Goal: Information Seeking & Learning: Check status

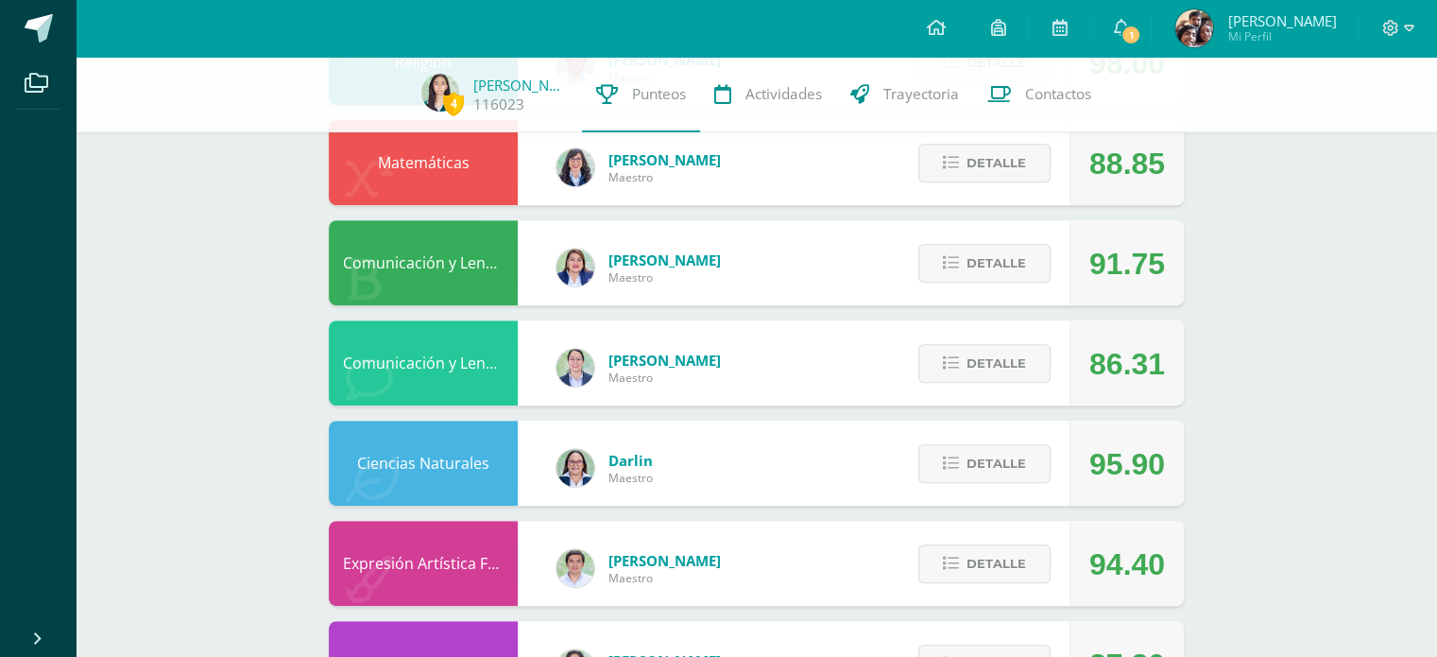
scroll to position [781, 0]
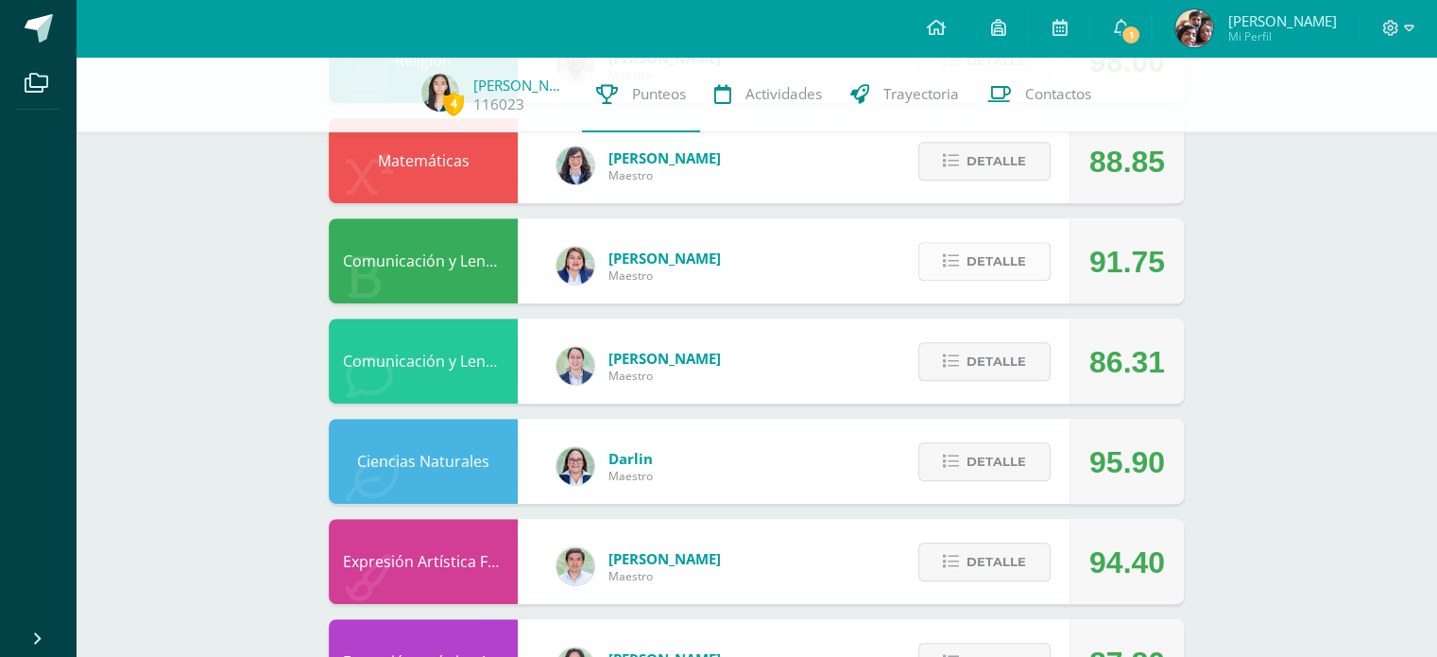
click at [984, 261] on span "Detalle" at bounding box center [997, 261] width 60 height 35
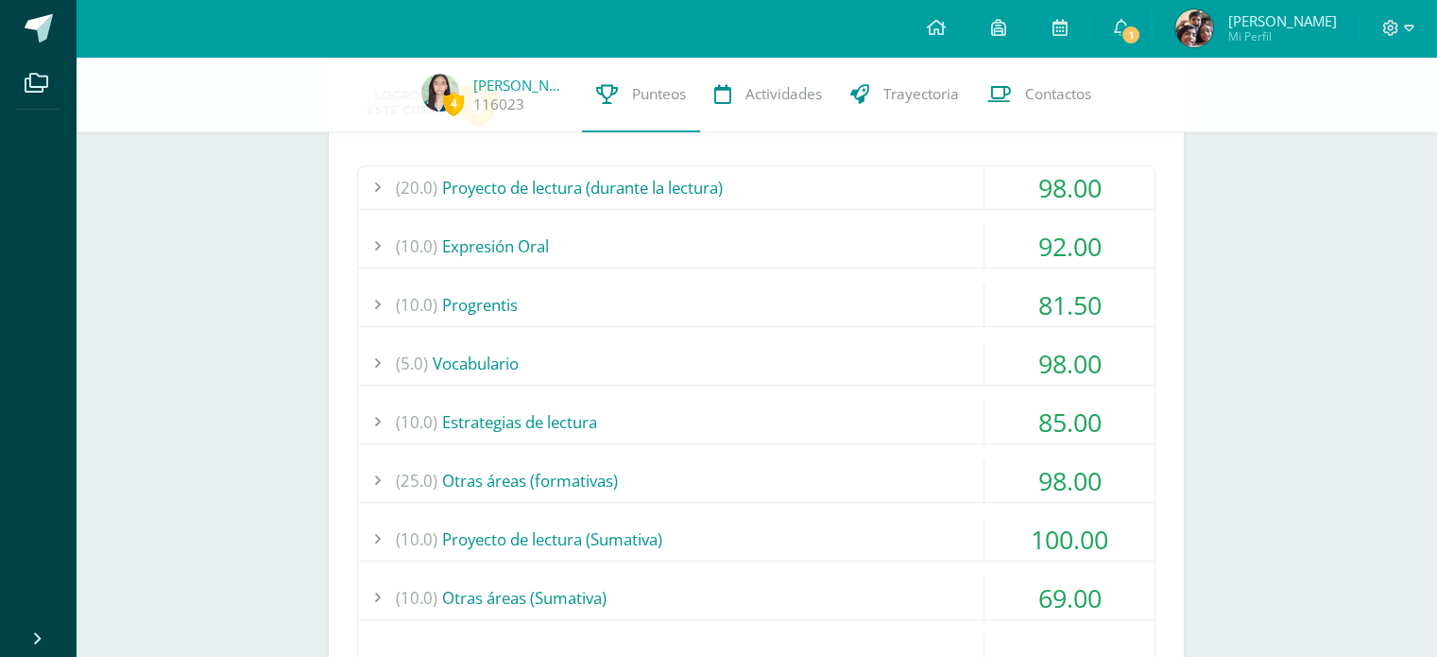
scroll to position [1114, 0]
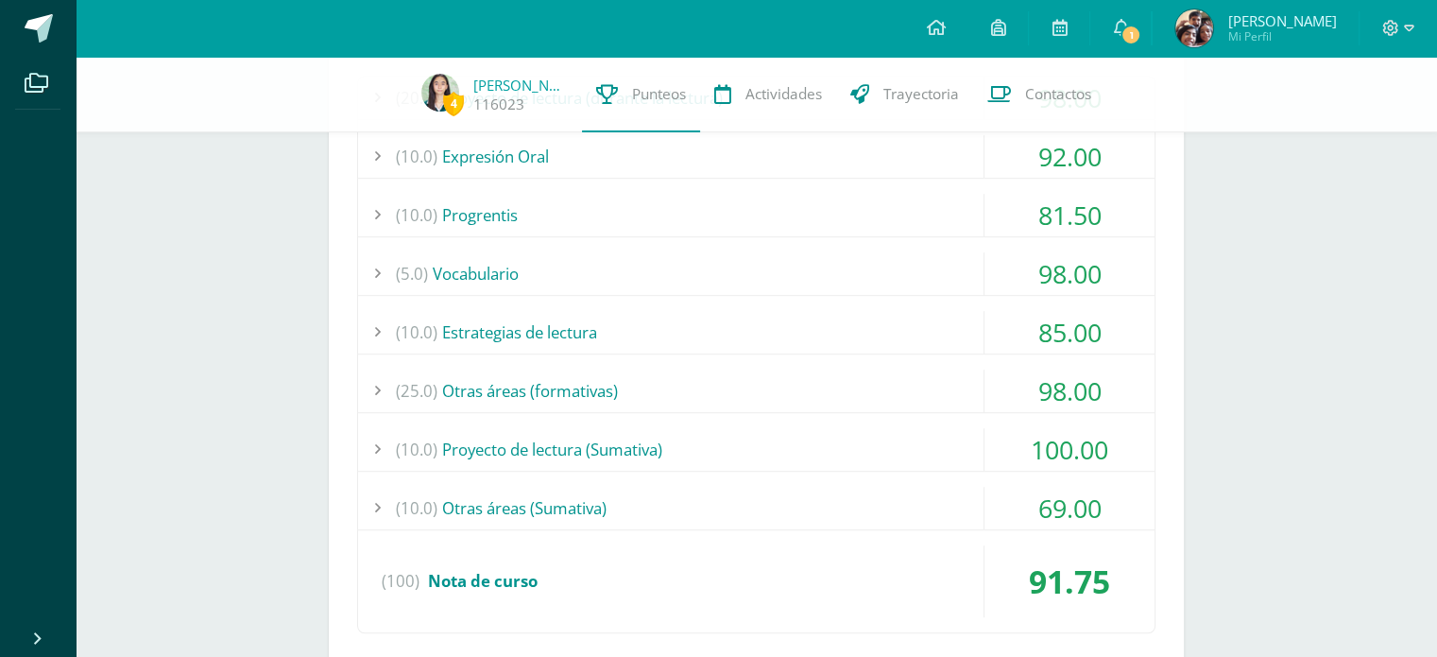
click at [777, 433] on div "(10.0) Proyecto de lectura (Sumativa)" at bounding box center [756, 449] width 797 height 43
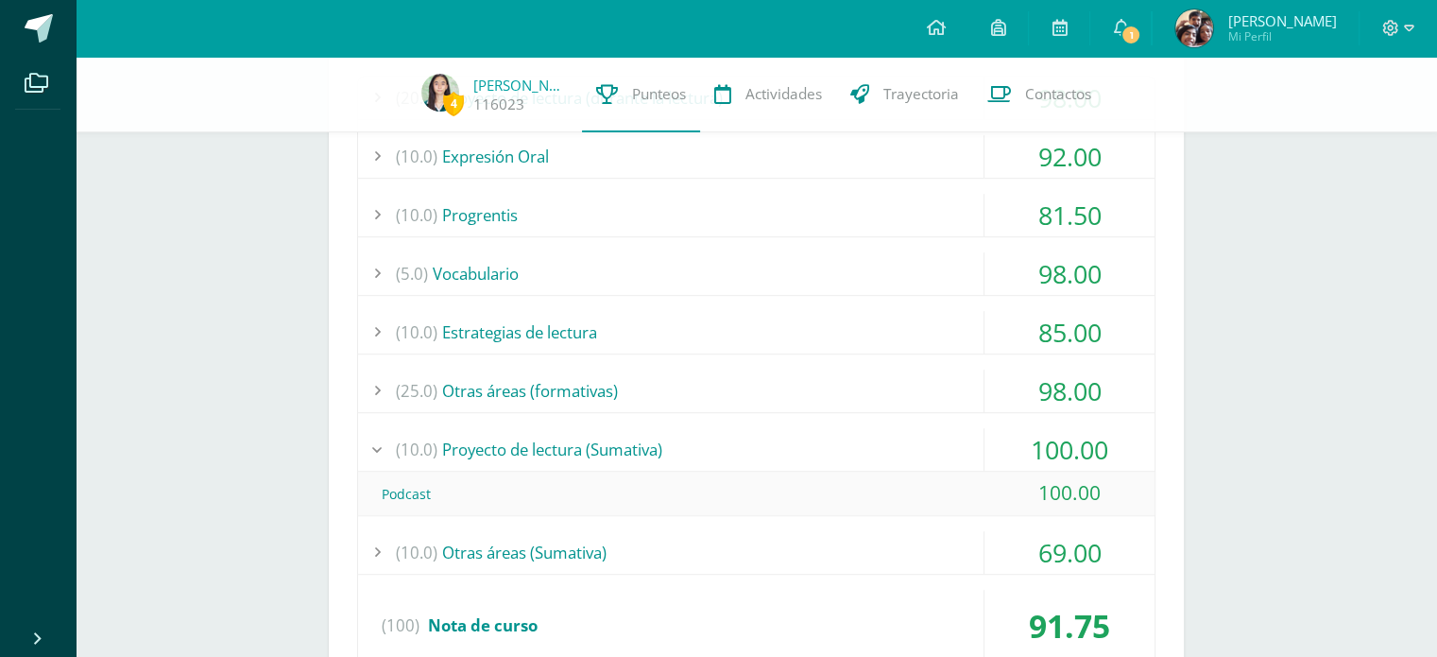
click at [777, 433] on div "(10.0) Proyecto de lectura (Sumativa)" at bounding box center [756, 449] width 797 height 43
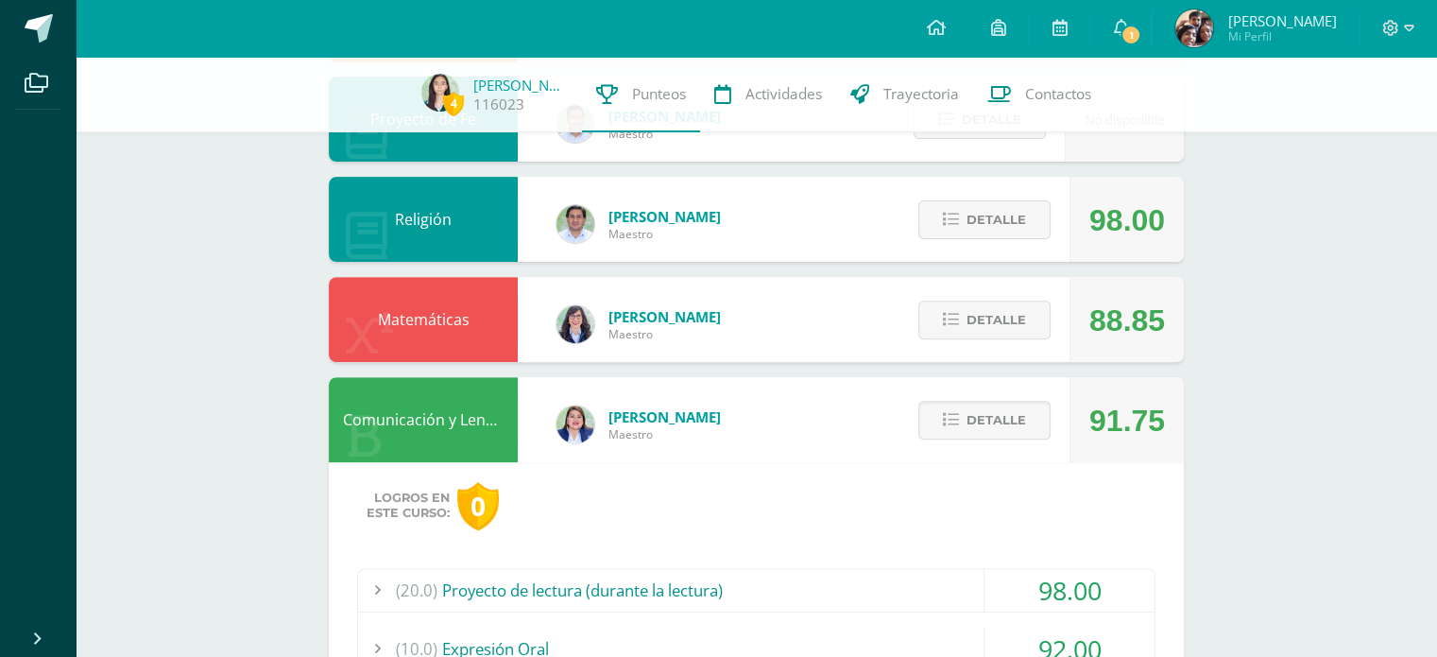
scroll to position [634, 0]
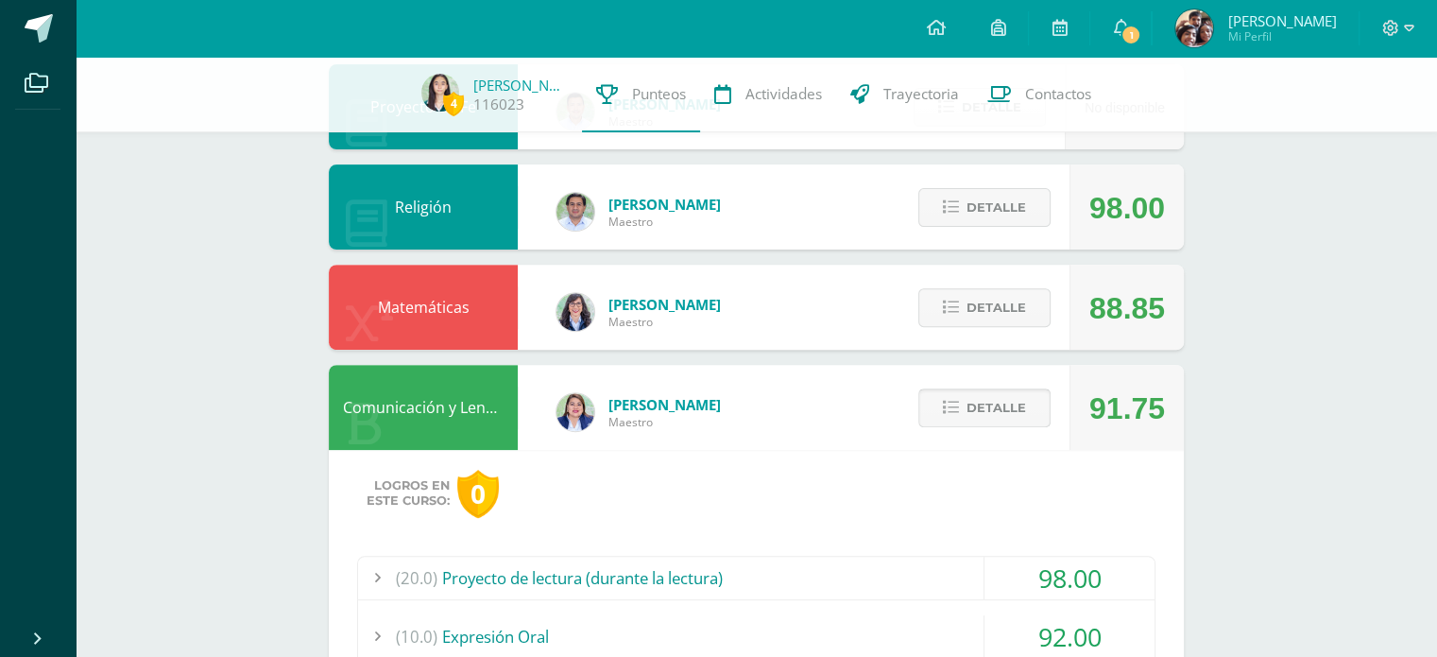
click at [968, 401] on span "Detalle" at bounding box center [997, 407] width 60 height 35
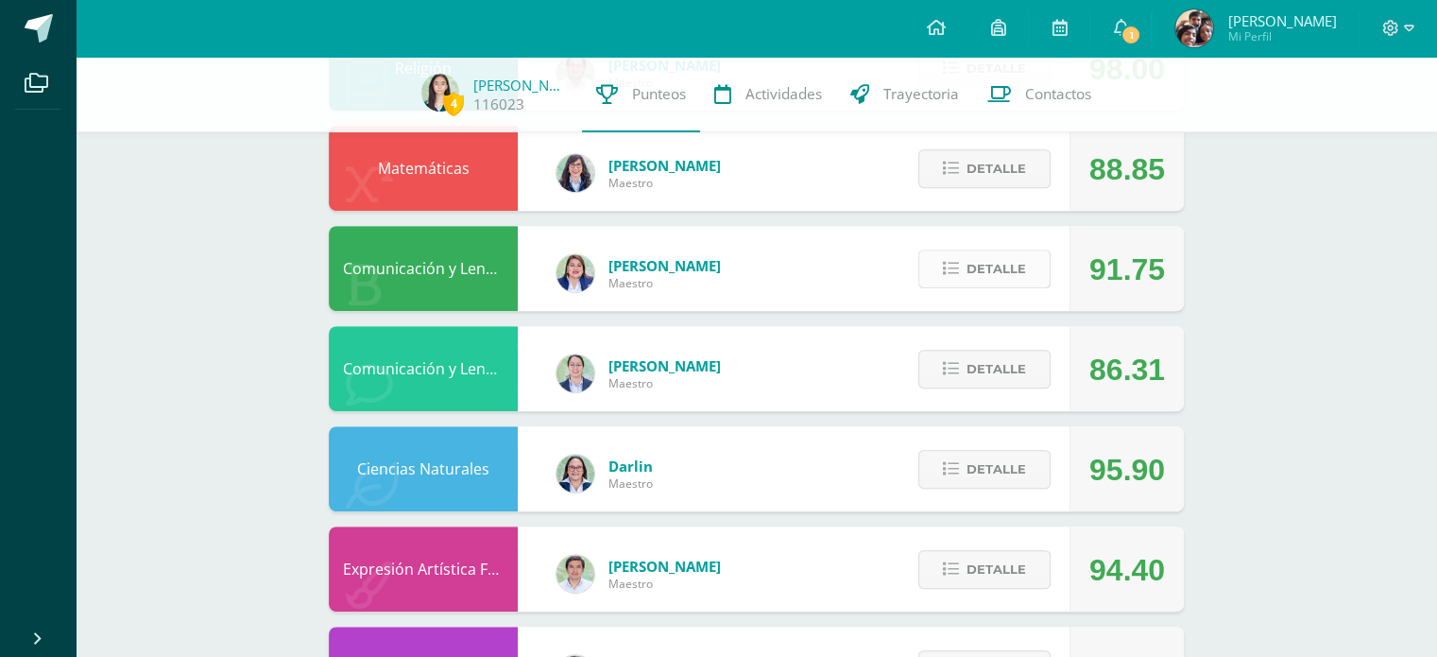
scroll to position [774, 0]
click at [983, 380] on span "Detalle" at bounding box center [997, 368] width 60 height 35
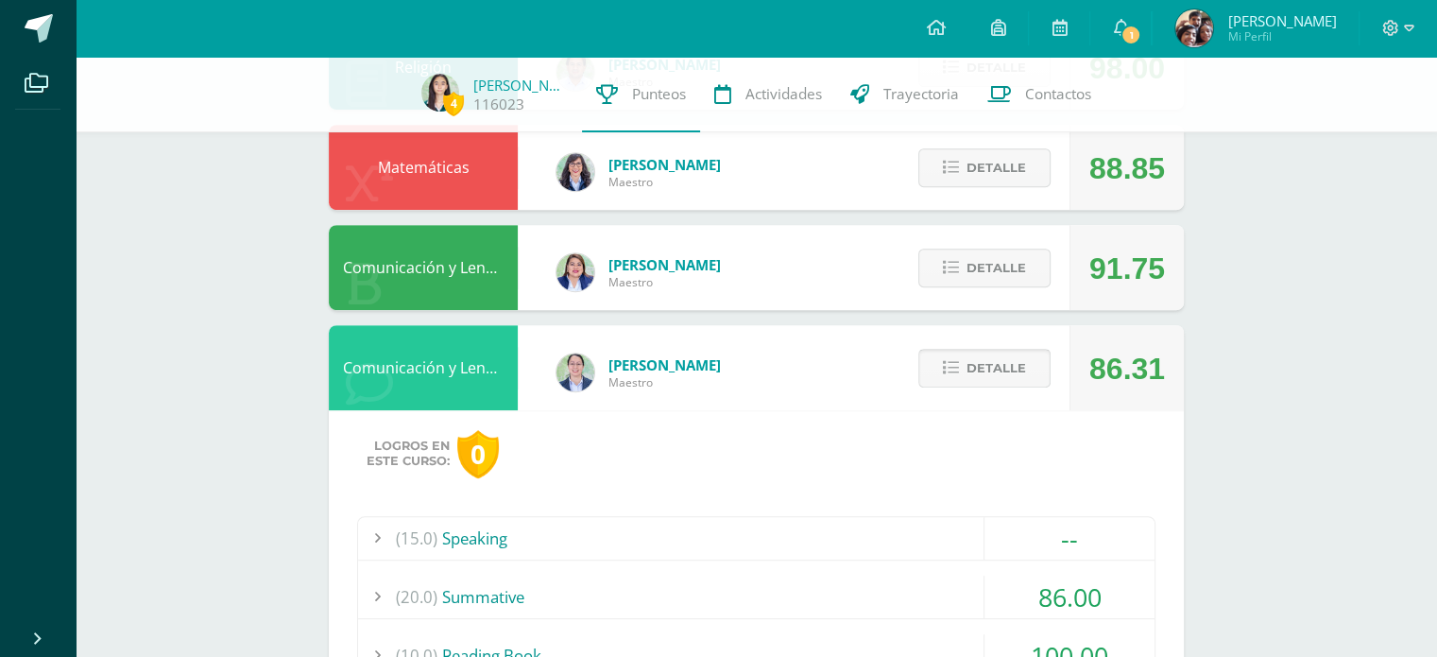
click at [983, 380] on span "Detalle" at bounding box center [997, 368] width 60 height 35
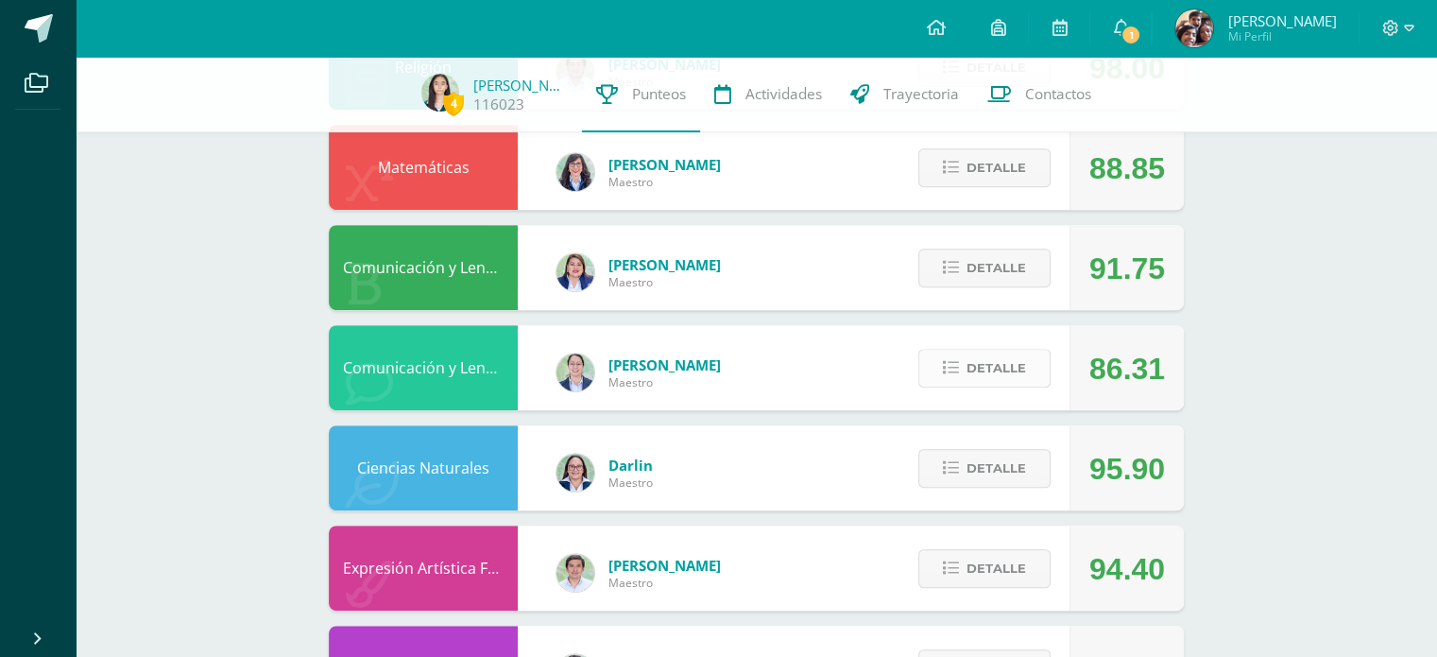
click at [983, 380] on span "Detalle" at bounding box center [997, 368] width 60 height 35
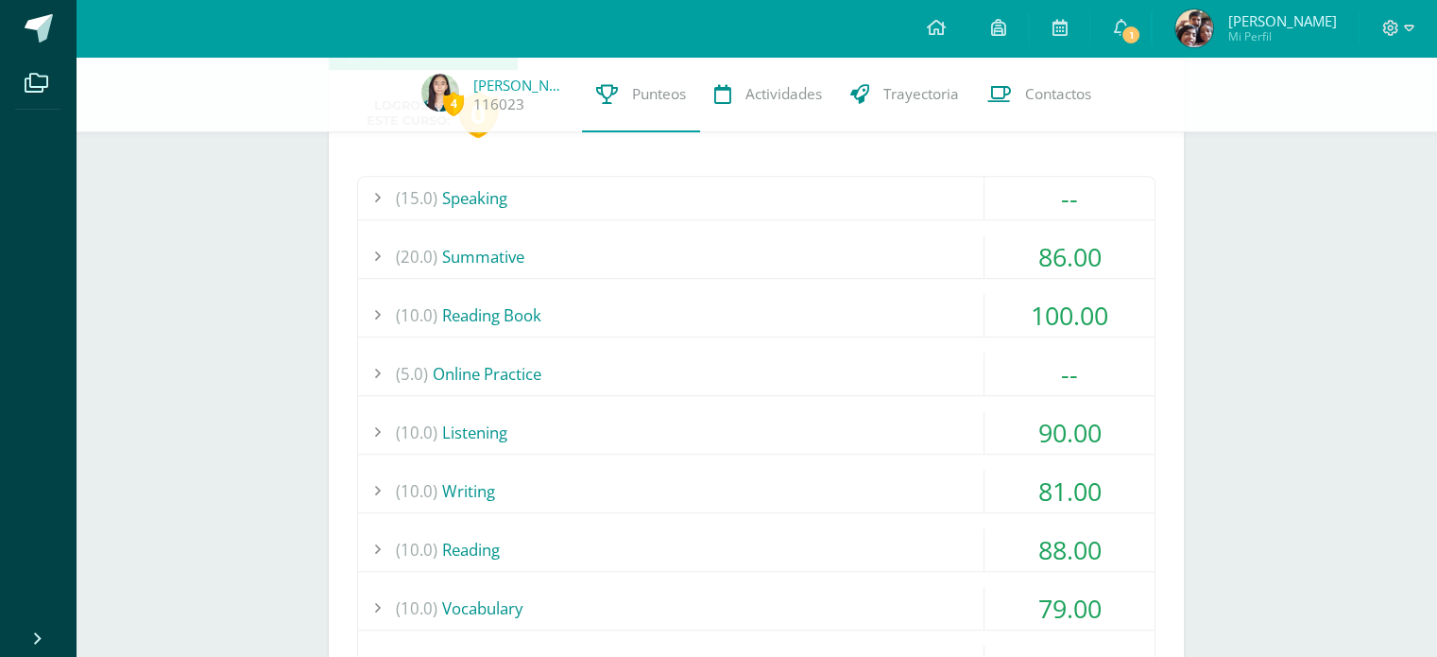
scroll to position [1104, 0]
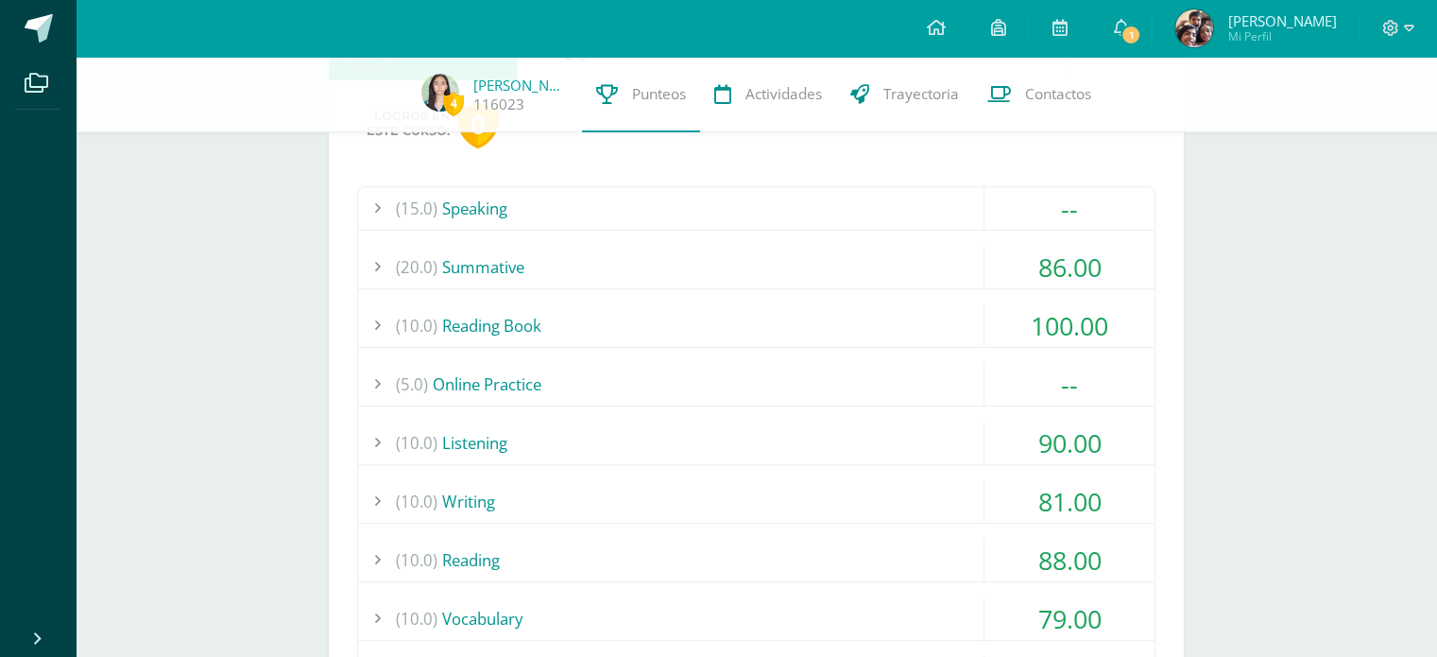
click at [813, 224] on div "(15.0) Speaking" at bounding box center [756, 208] width 797 height 43
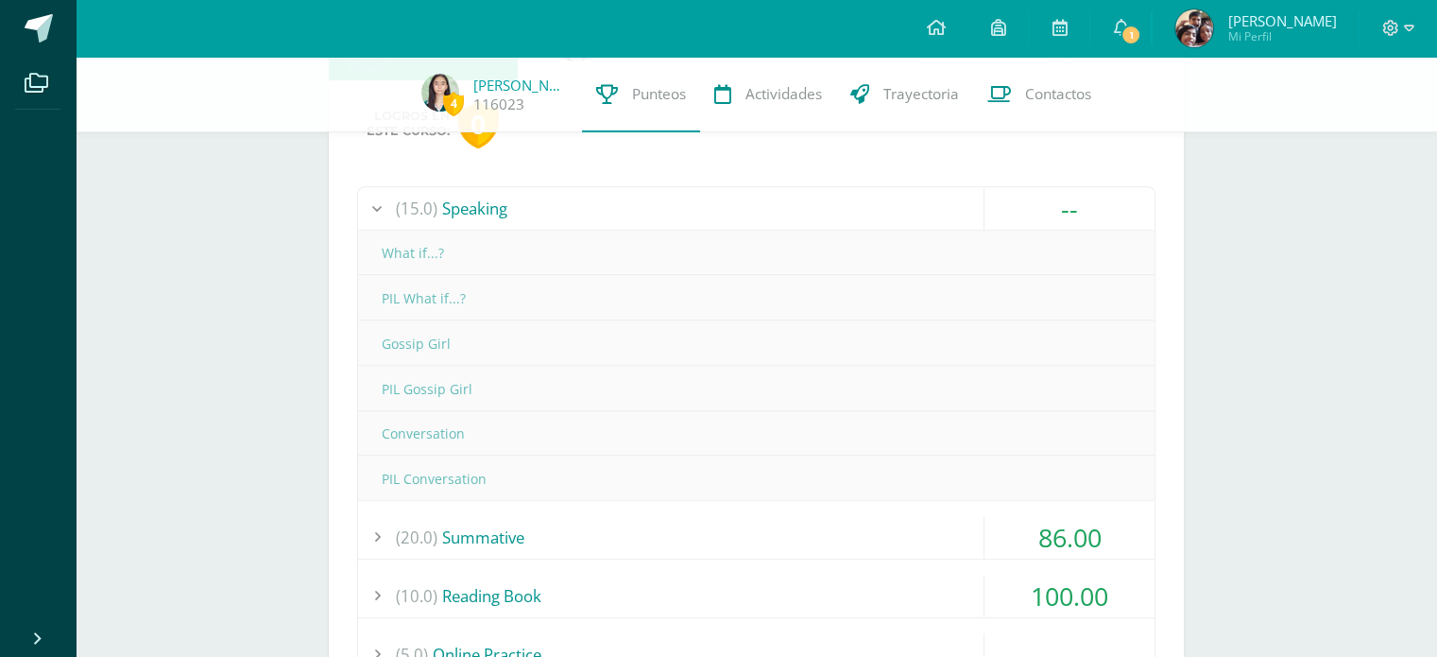
click at [813, 224] on div "(15.0) Speaking" at bounding box center [756, 208] width 797 height 43
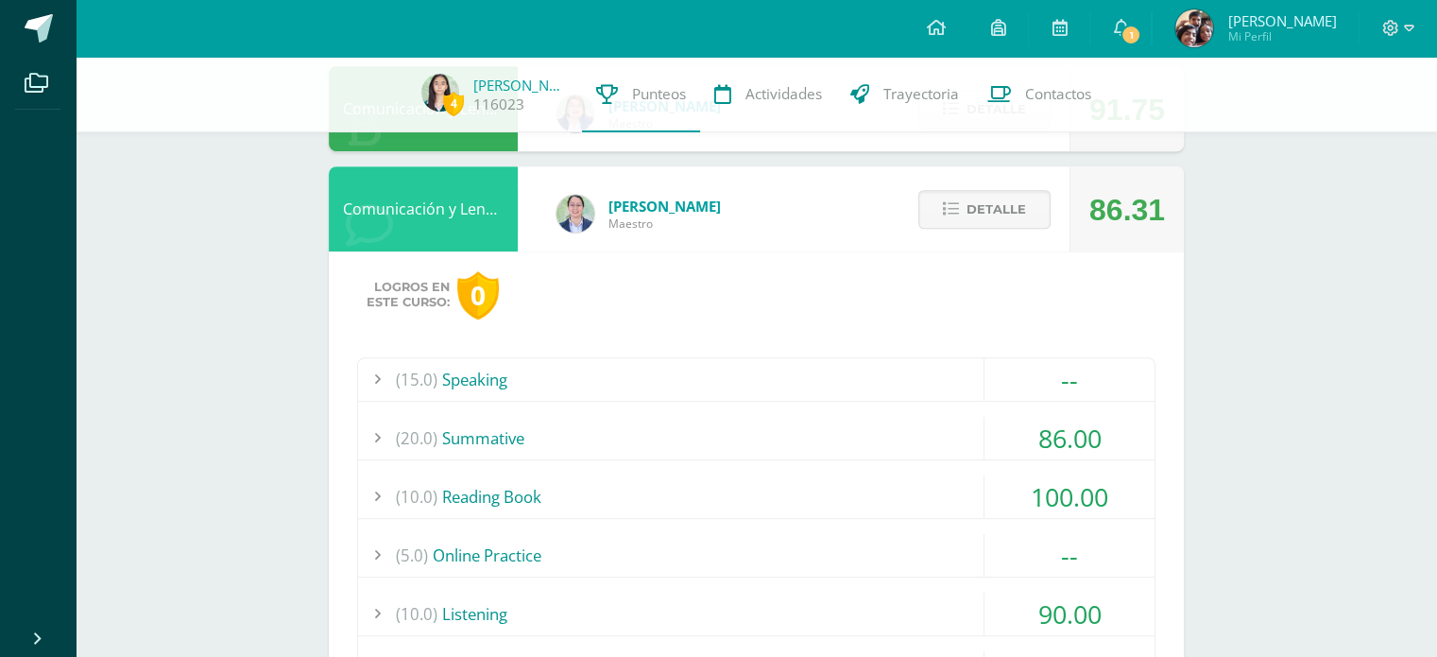
scroll to position [902, 0]
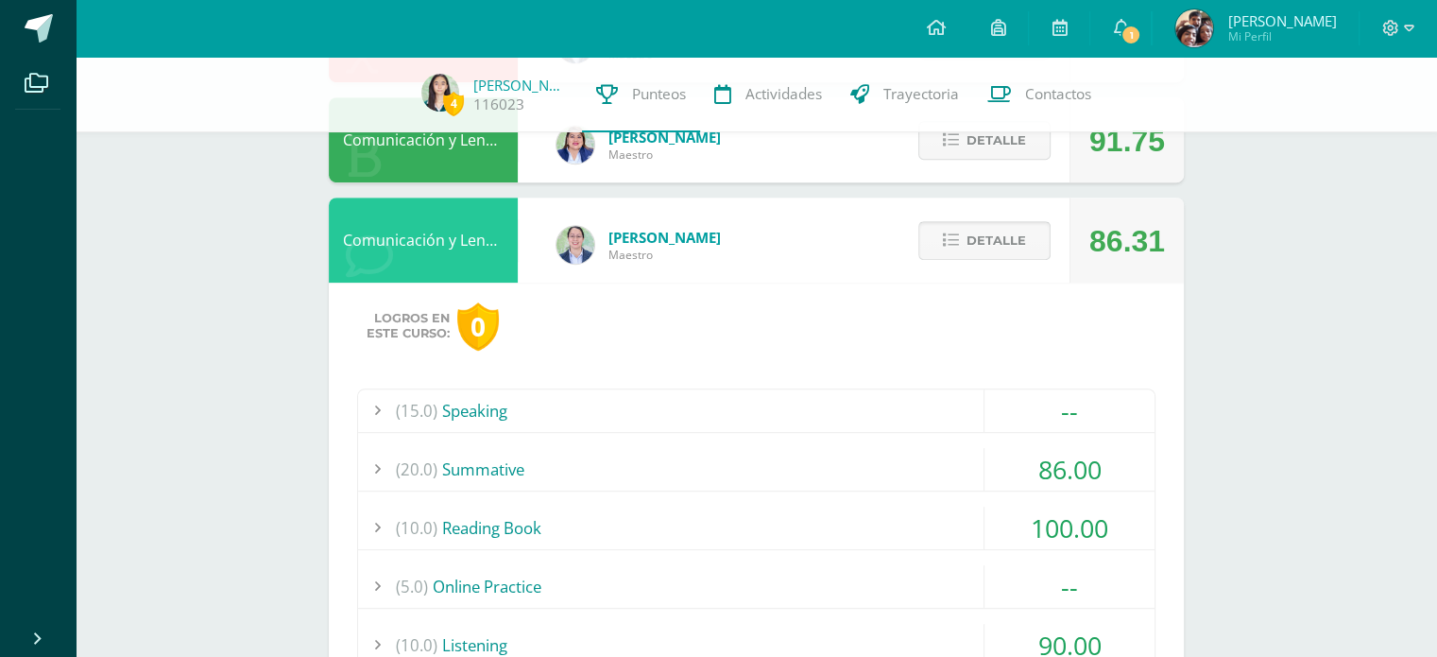
click at [1005, 254] on span "Detalle" at bounding box center [997, 240] width 60 height 35
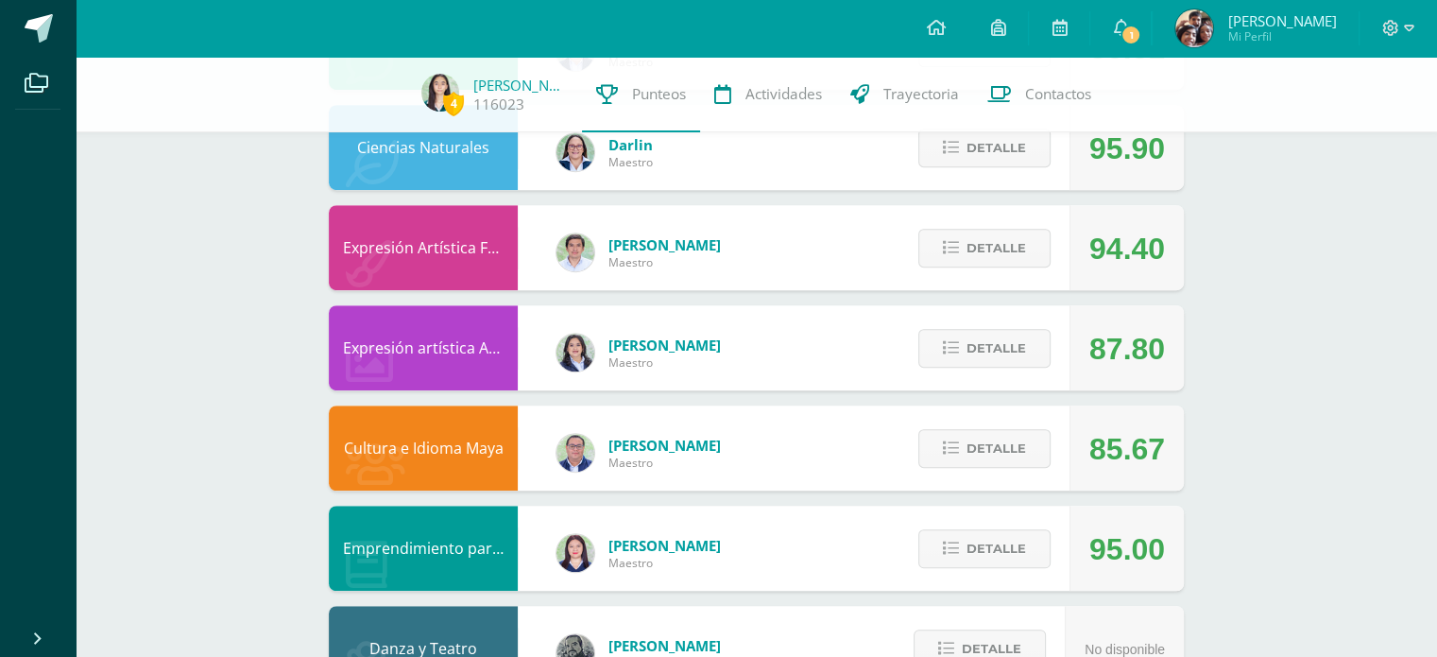
scroll to position [1096, 0]
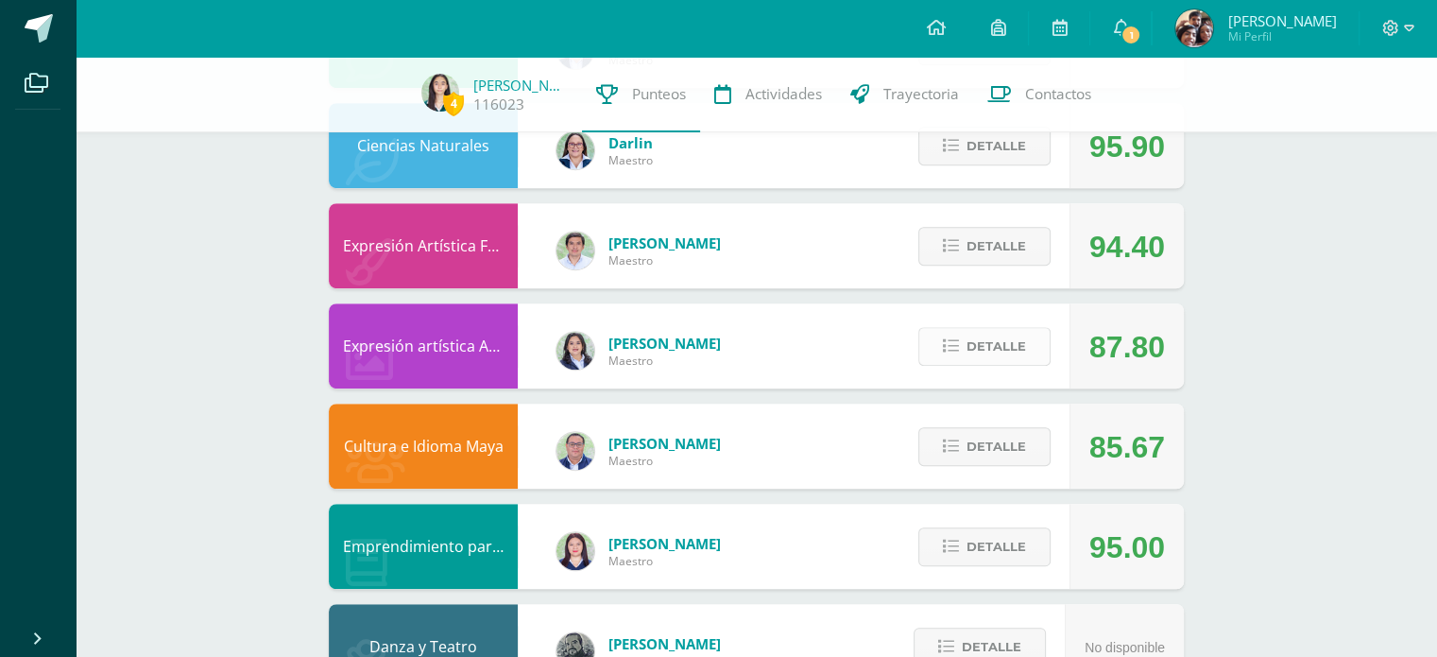
click at [1005, 354] on span "Detalle" at bounding box center [997, 346] width 60 height 35
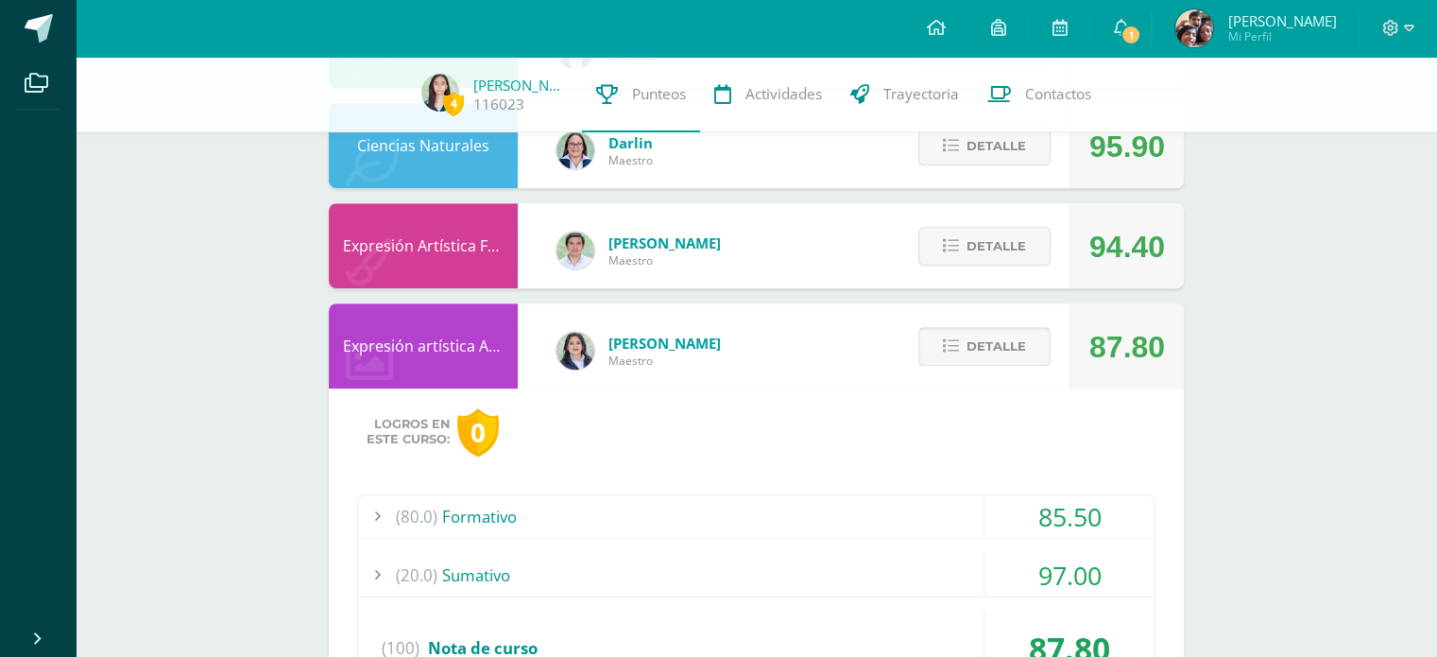
scroll to position [1264, 0]
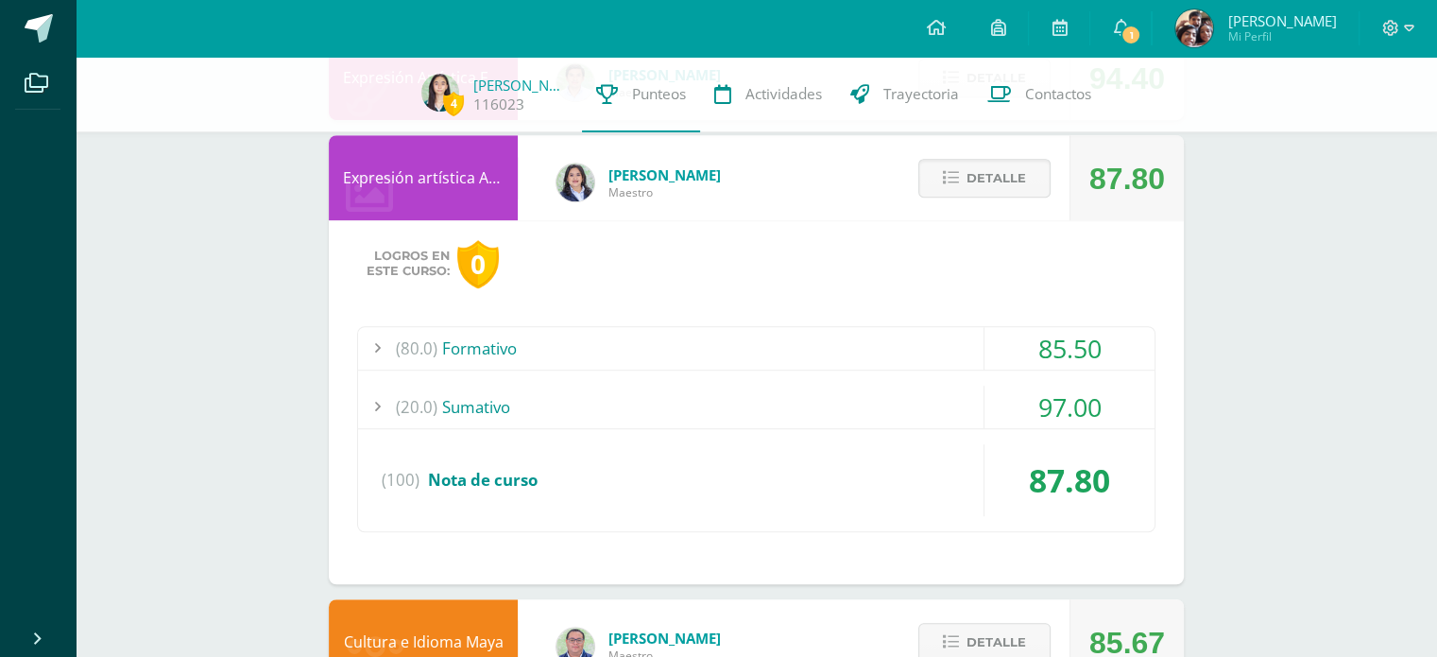
click at [887, 404] on div "(20.0) [GEOGRAPHIC_DATA]" at bounding box center [756, 407] width 797 height 43
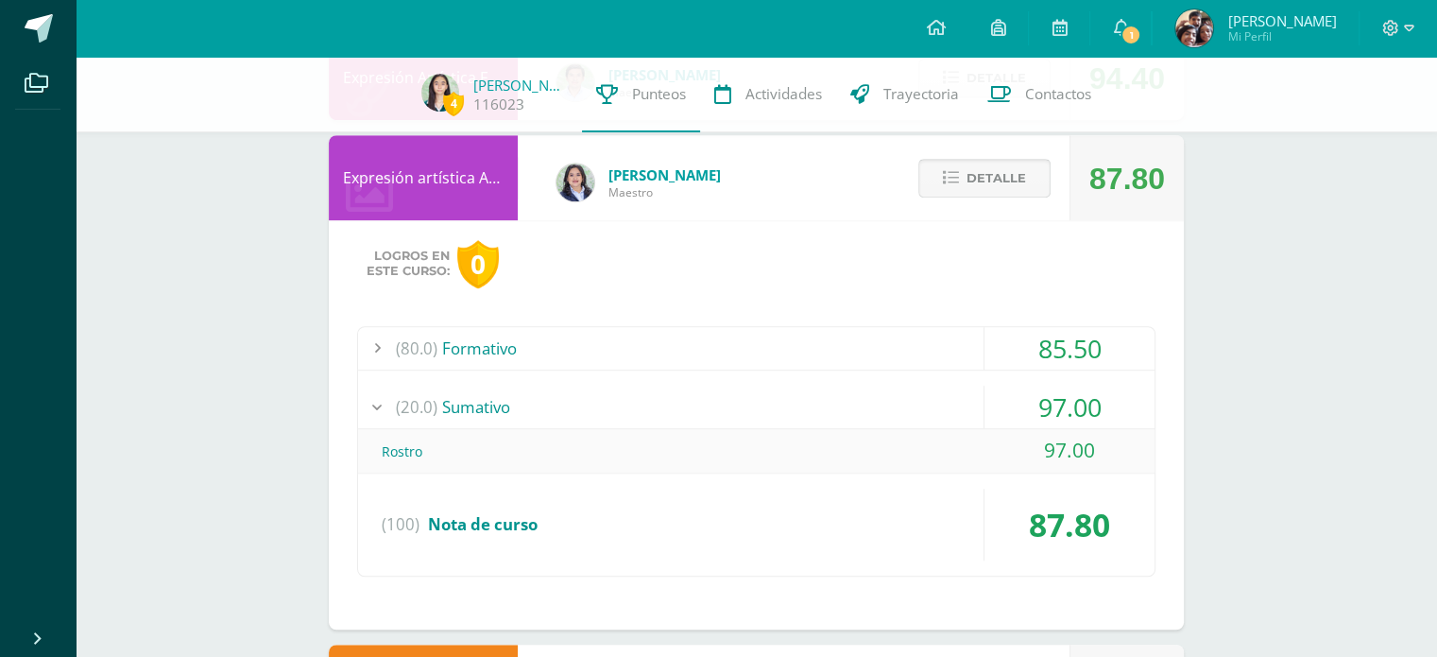
click at [977, 180] on span "Detalle" at bounding box center [997, 178] width 60 height 35
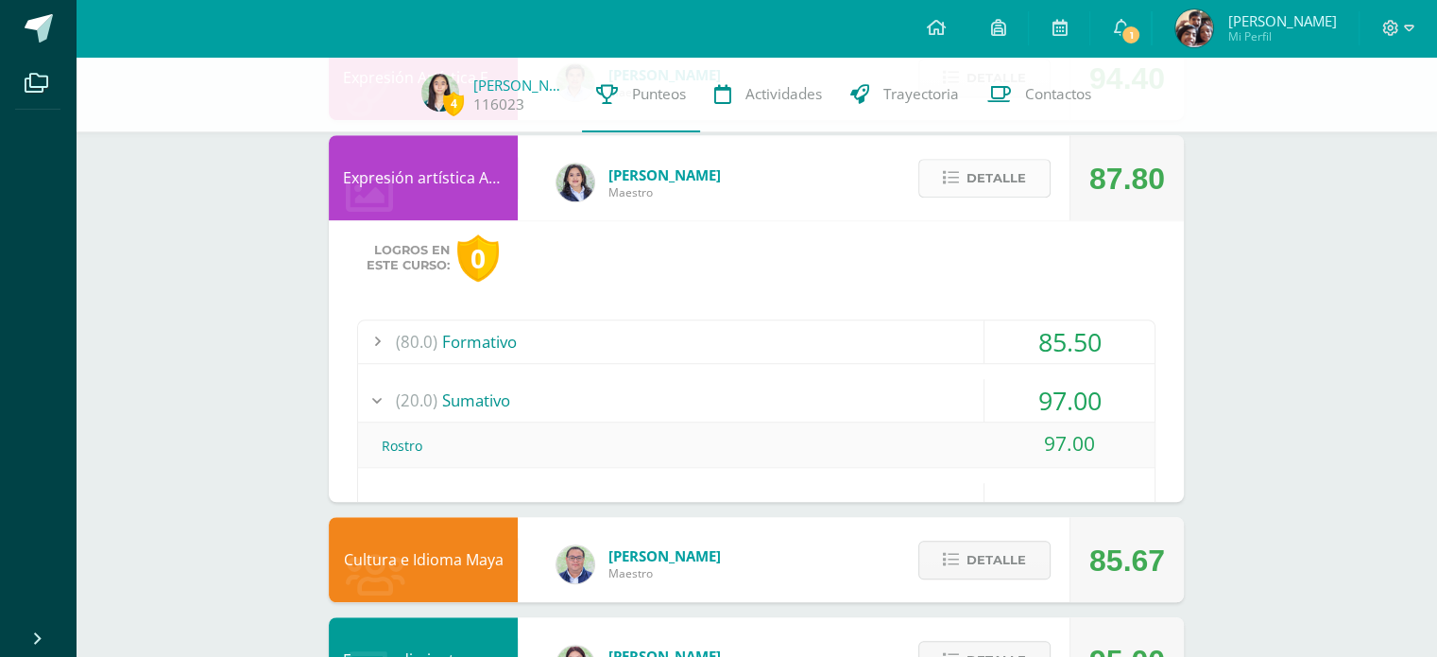
scroll to position [1166, 0]
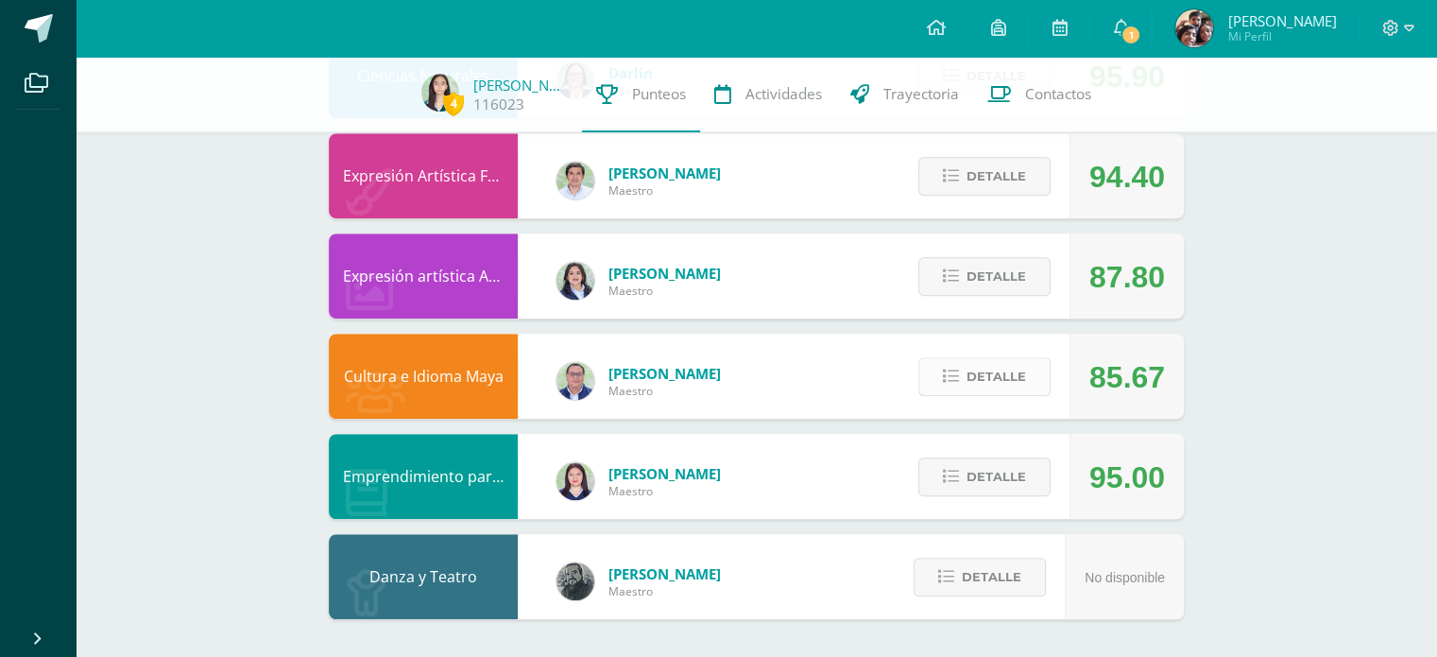
click at [1013, 375] on span "Detalle" at bounding box center [997, 376] width 60 height 35
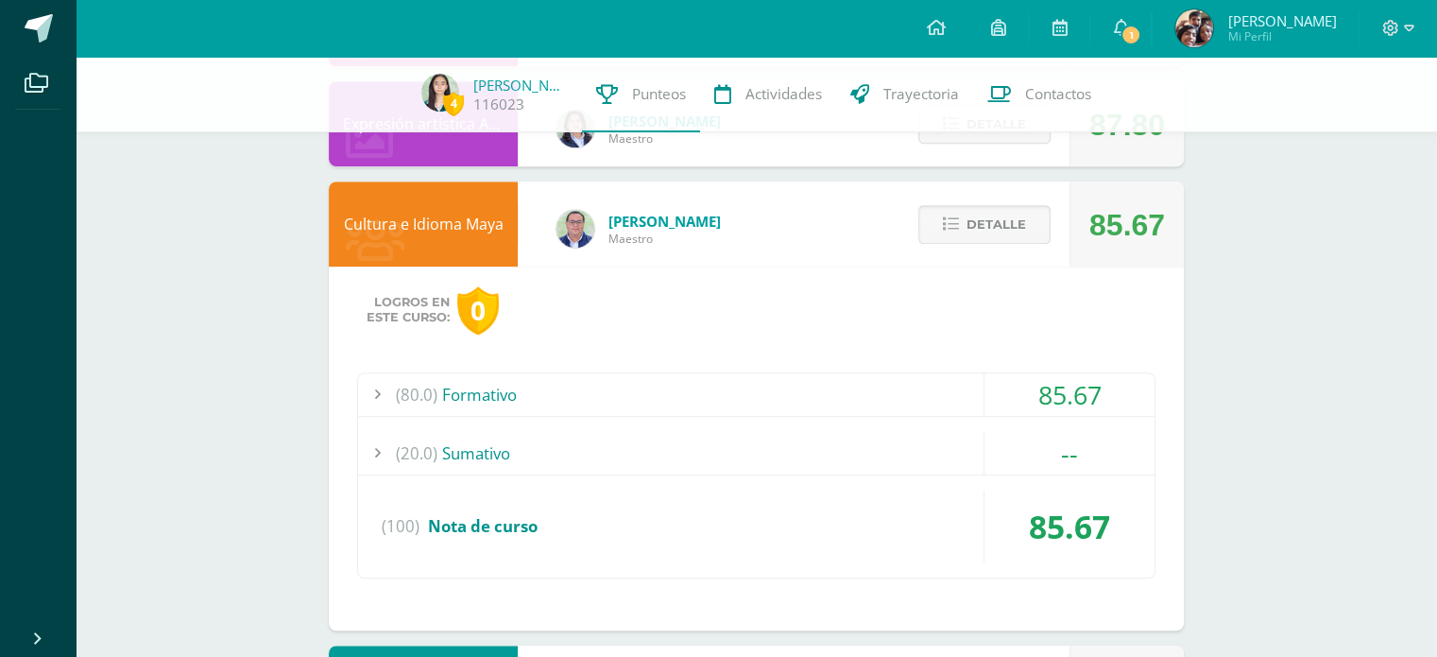
scroll to position [1325, 0]
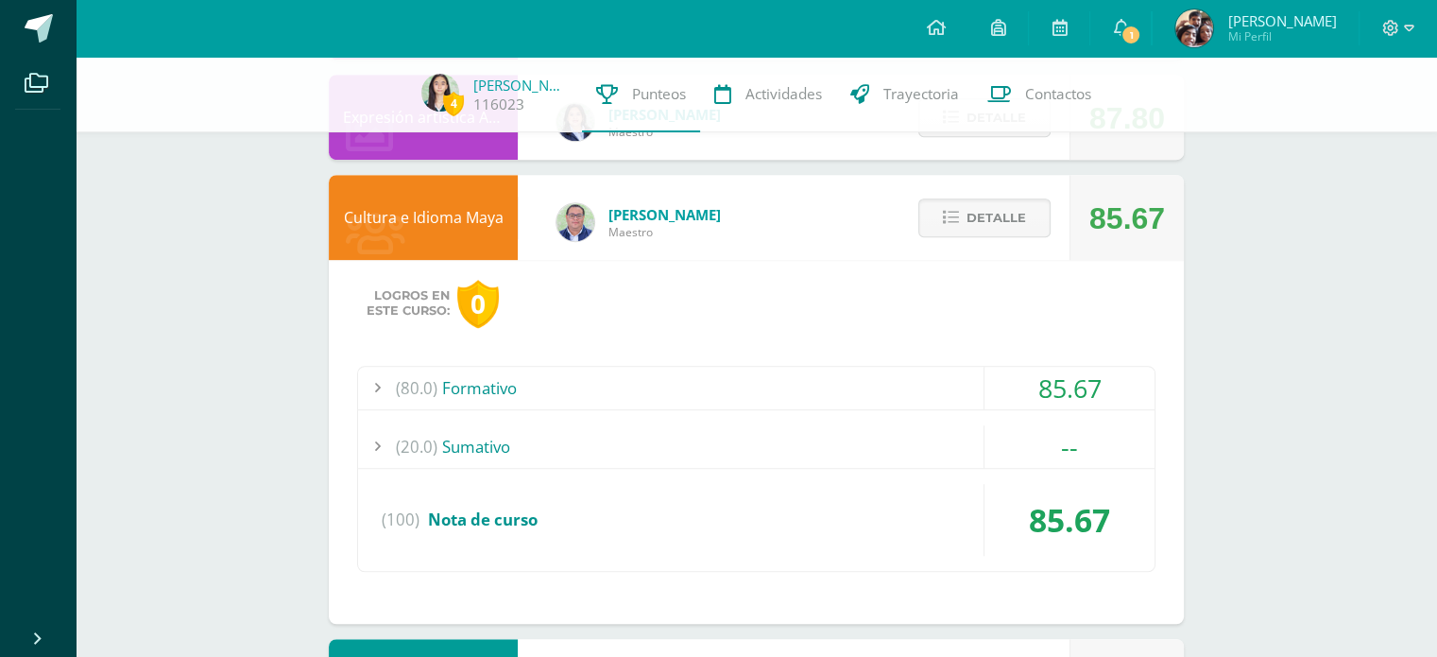
click at [850, 430] on div "(20.0) [GEOGRAPHIC_DATA]" at bounding box center [756, 446] width 797 height 43
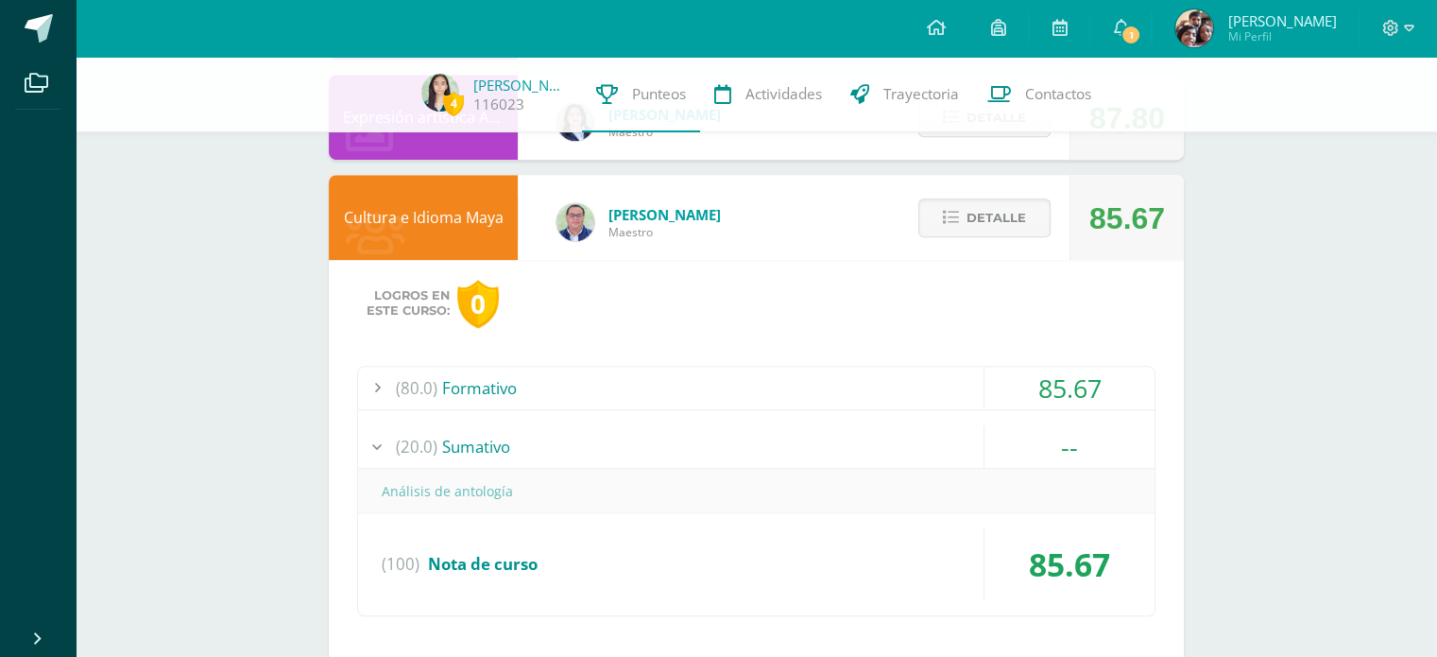
click at [850, 430] on div "(20.0) [GEOGRAPHIC_DATA]" at bounding box center [756, 446] width 797 height 43
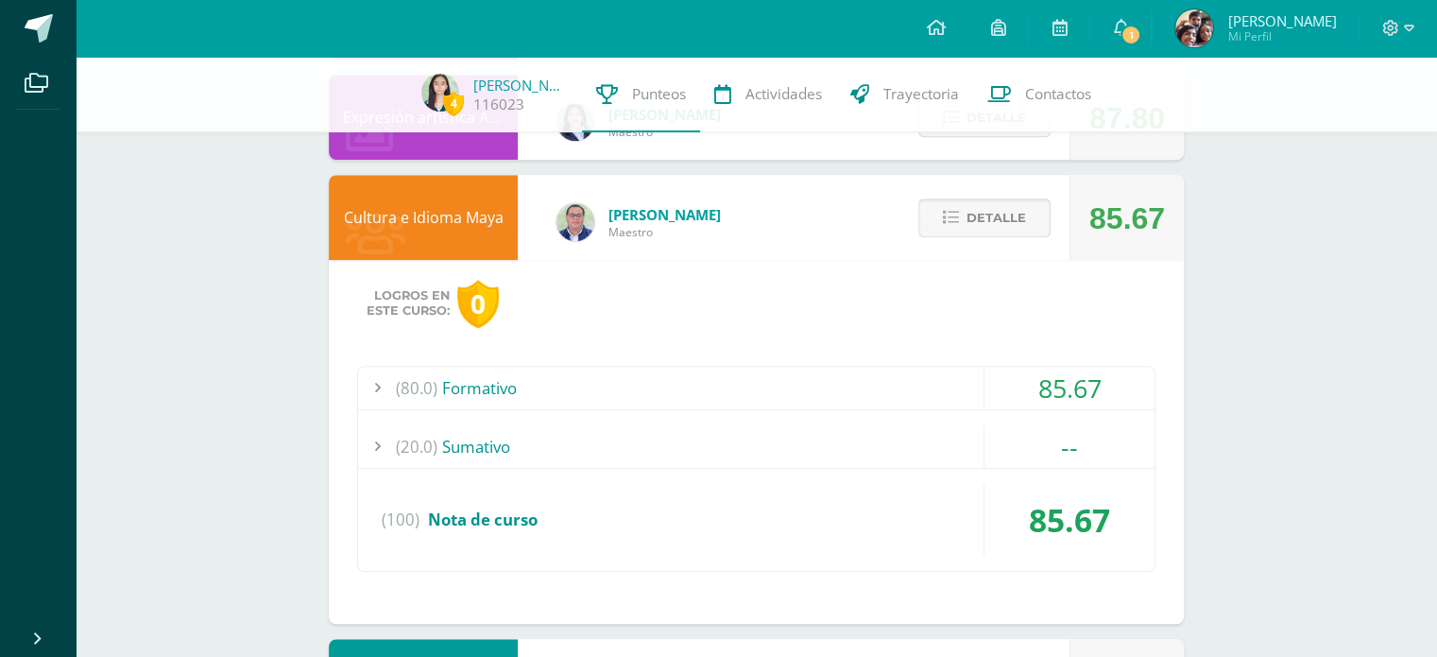
click at [1026, 222] on button "Detalle" at bounding box center [985, 217] width 132 height 39
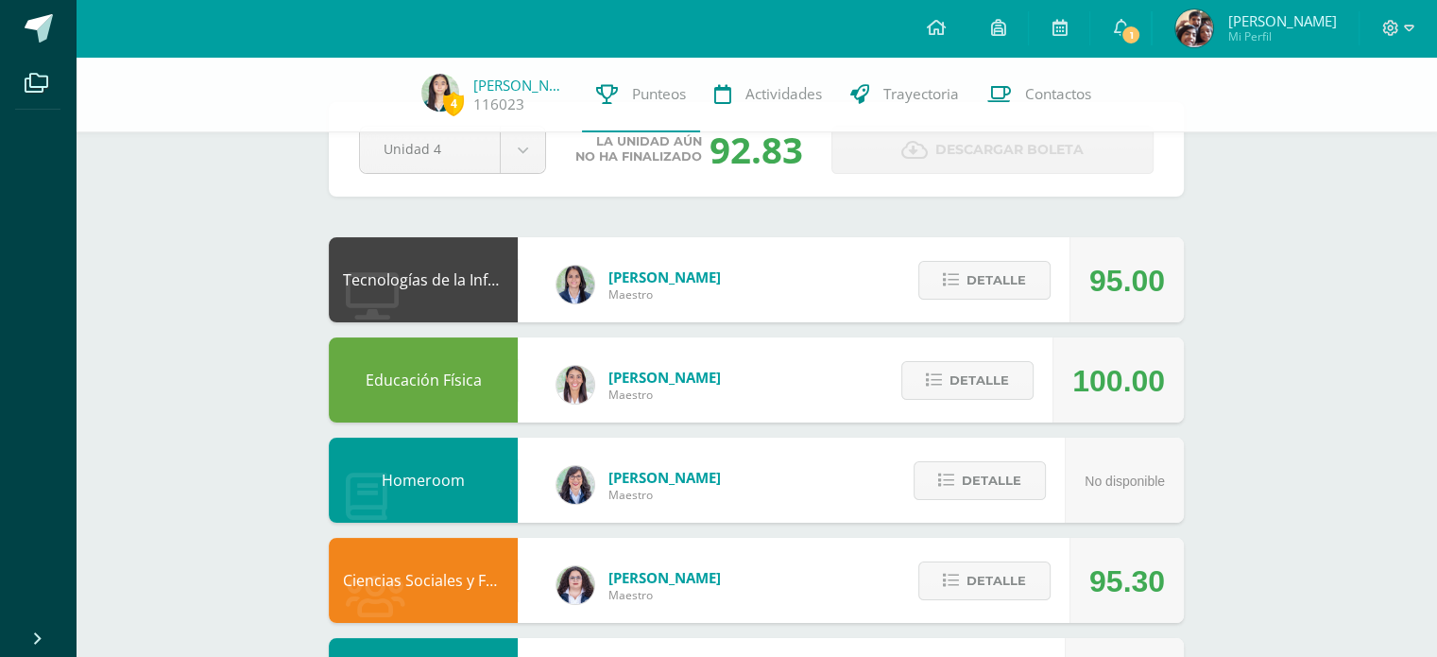
scroll to position [0, 0]
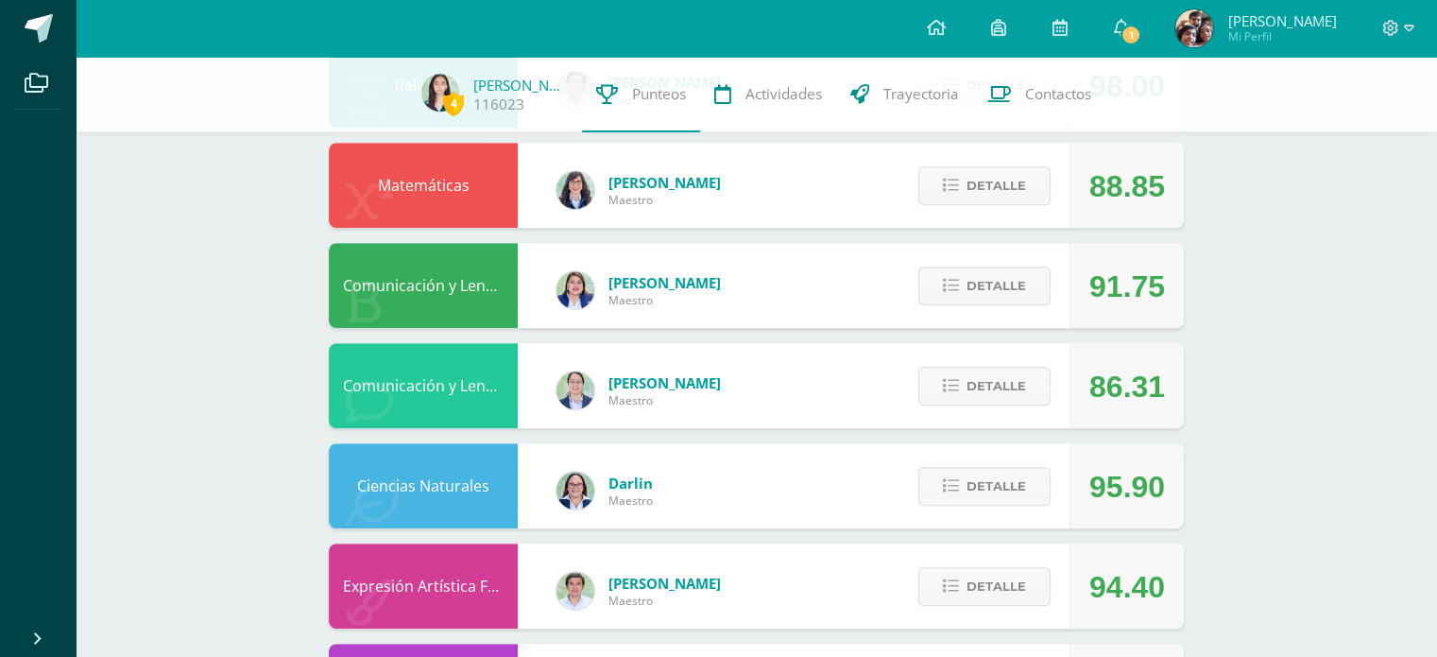
scroll to position [752, 0]
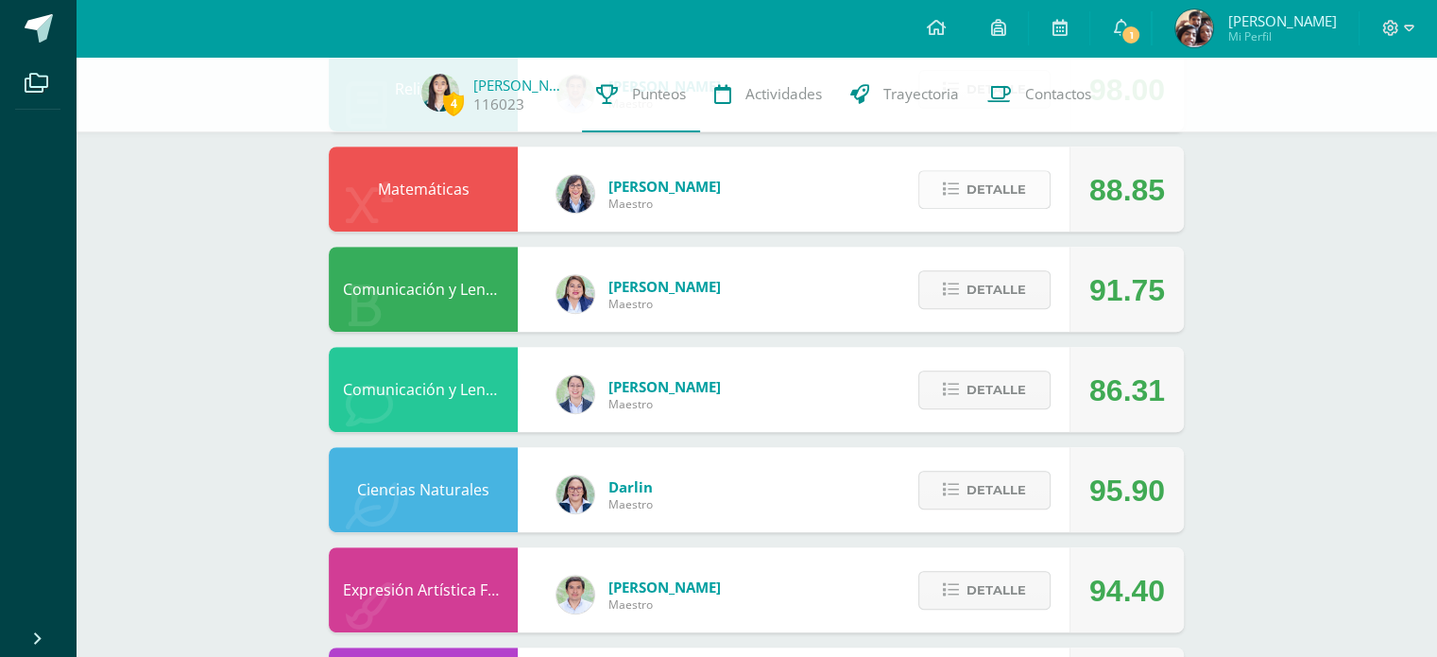
click at [1005, 203] on span "Detalle" at bounding box center [997, 189] width 60 height 35
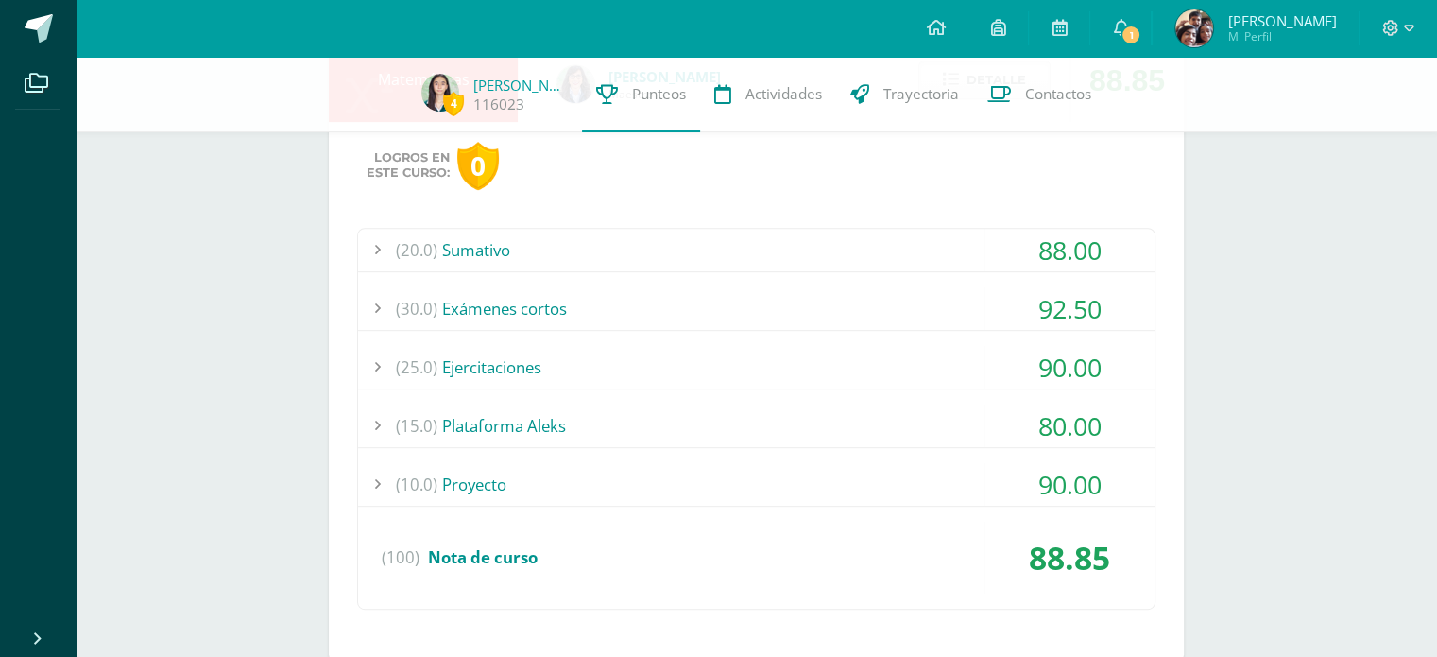
scroll to position [866, 0]
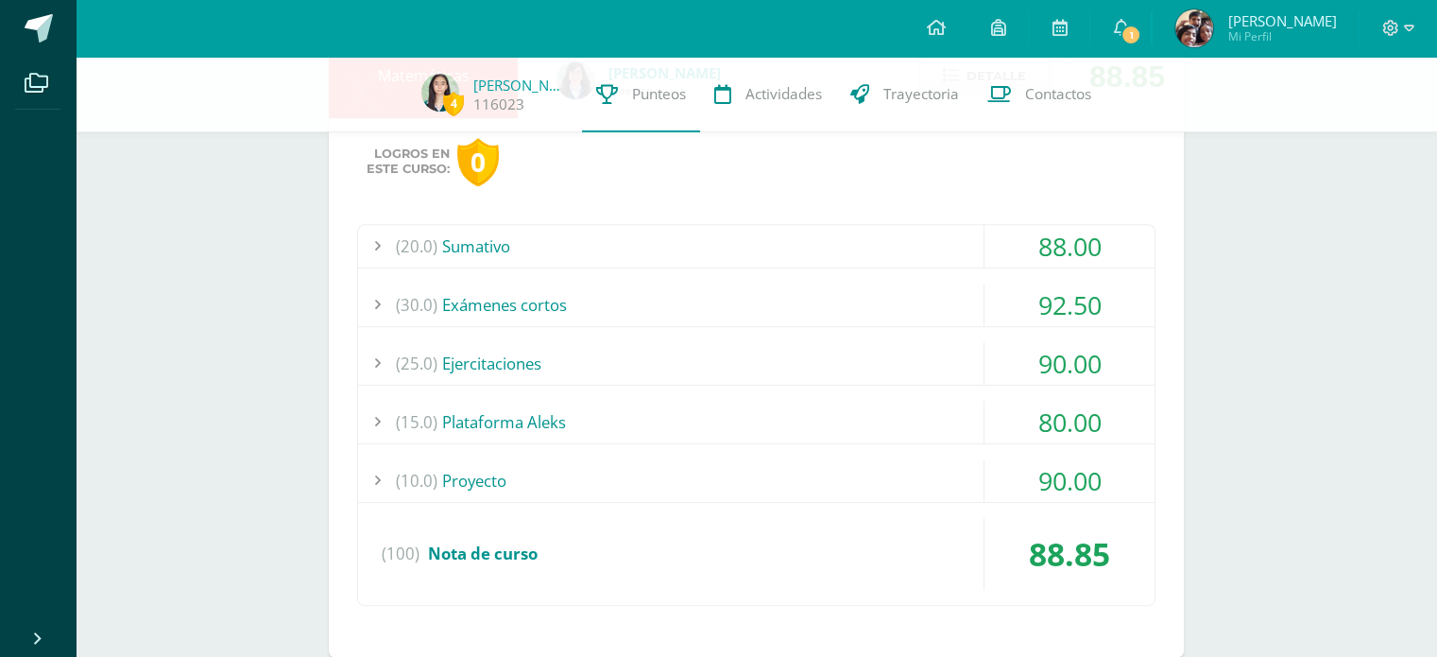
click at [781, 415] on div "(15.0) Plataforma Aleks" at bounding box center [756, 422] width 797 height 43
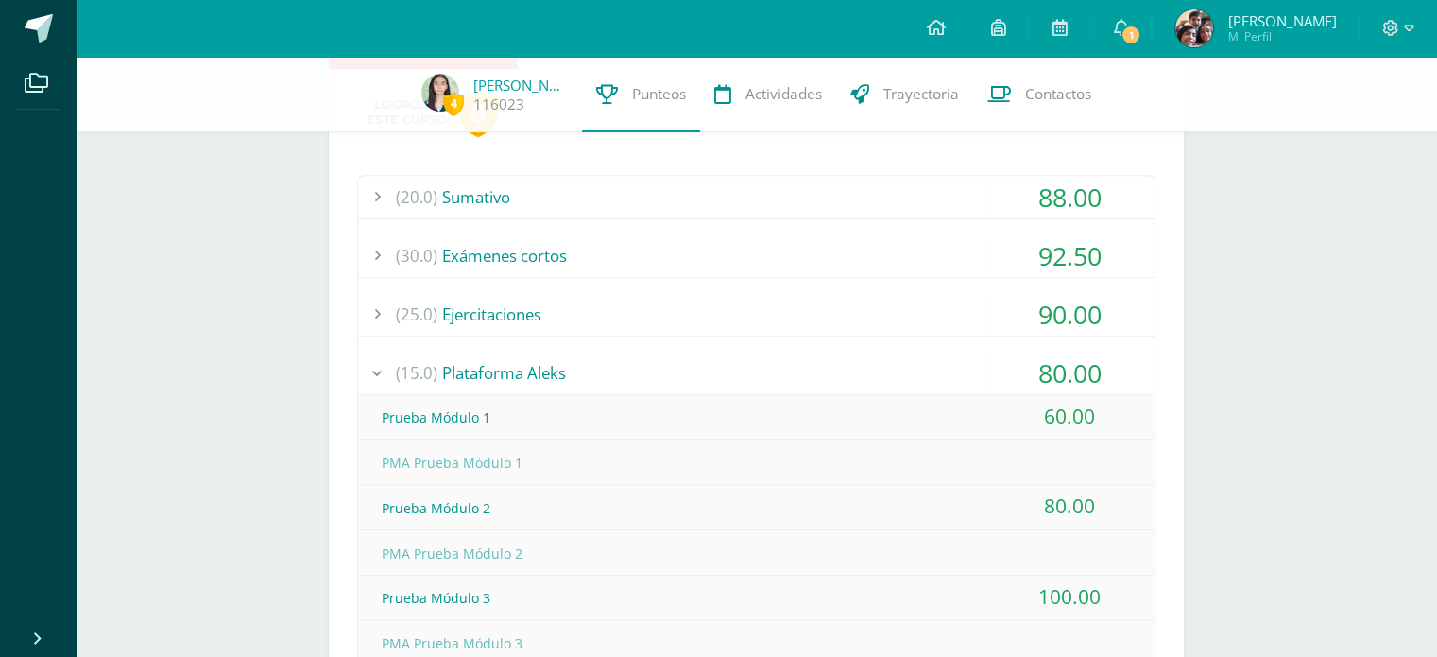
scroll to position [914, 0]
click at [677, 381] on div "(15.0) Plataforma Aleks" at bounding box center [756, 373] width 797 height 43
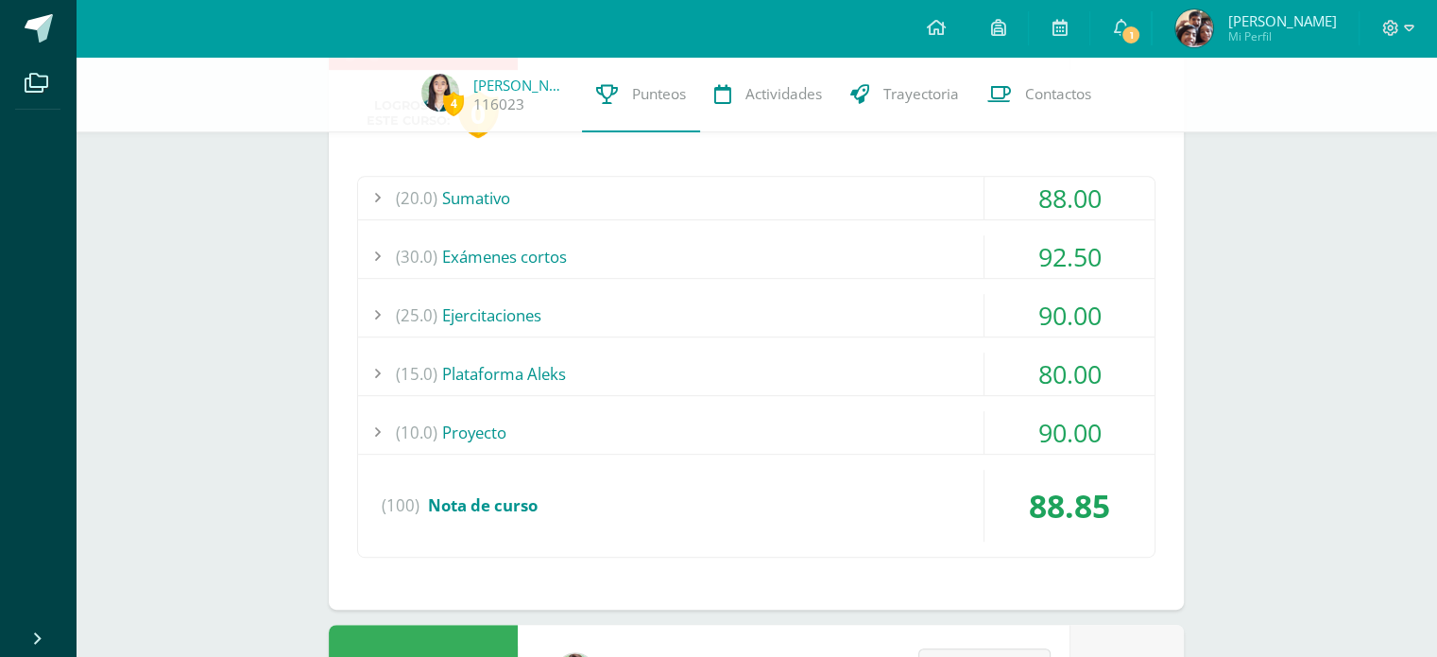
click at [669, 186] on div "(20.0) [GEOGRAPHIC_DATA]" at bounding box center [756, 198] width 797 height 43
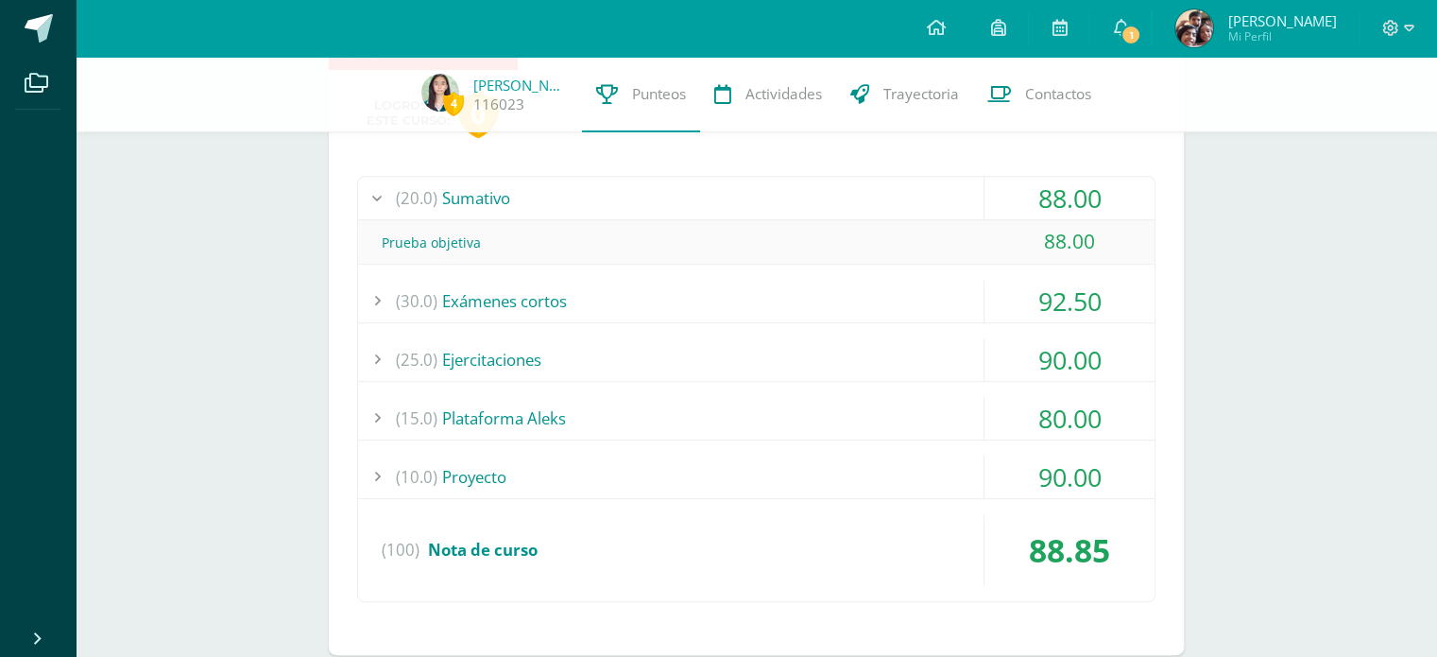
click at [669, 186] on div "(20.0) [GEOGRAPHIC_DATA]" at bounding box center [756, 198] width 797 height 43
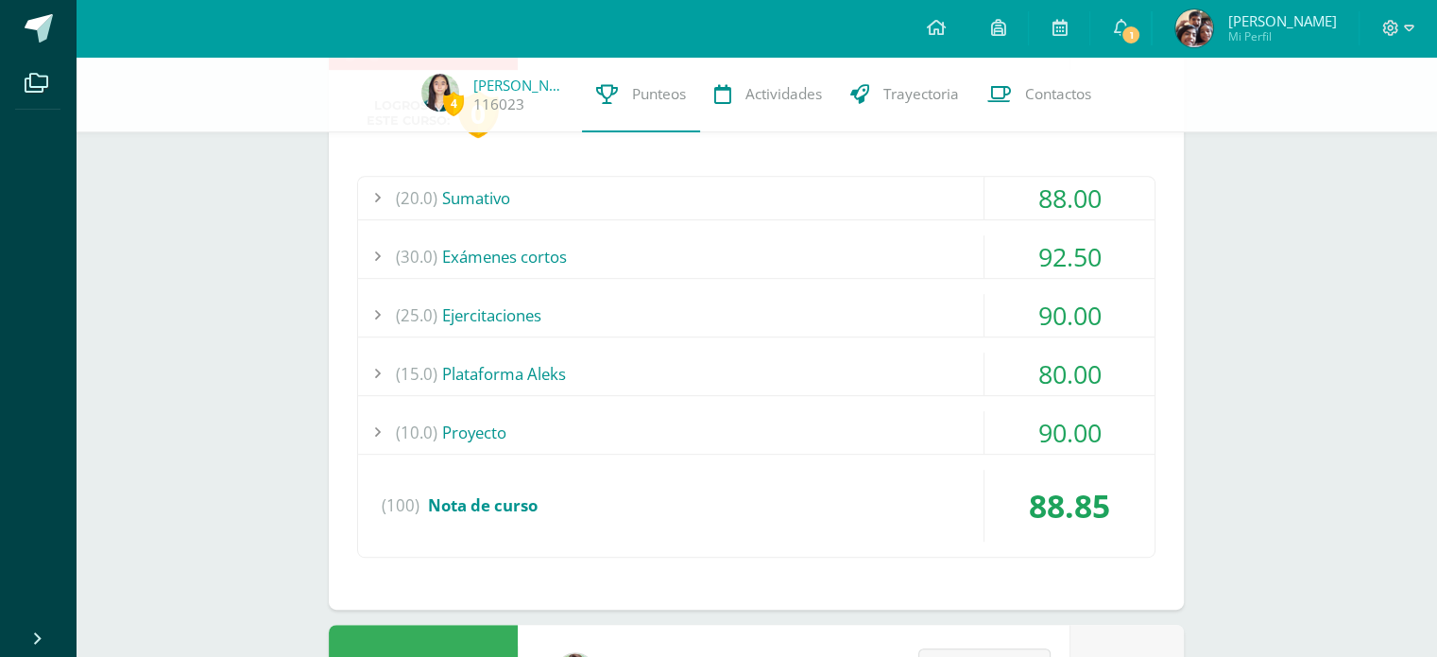
click at [593, 414] on div "(10.0) Proyecto" at bounding box center [756, 432] width 797 height 43
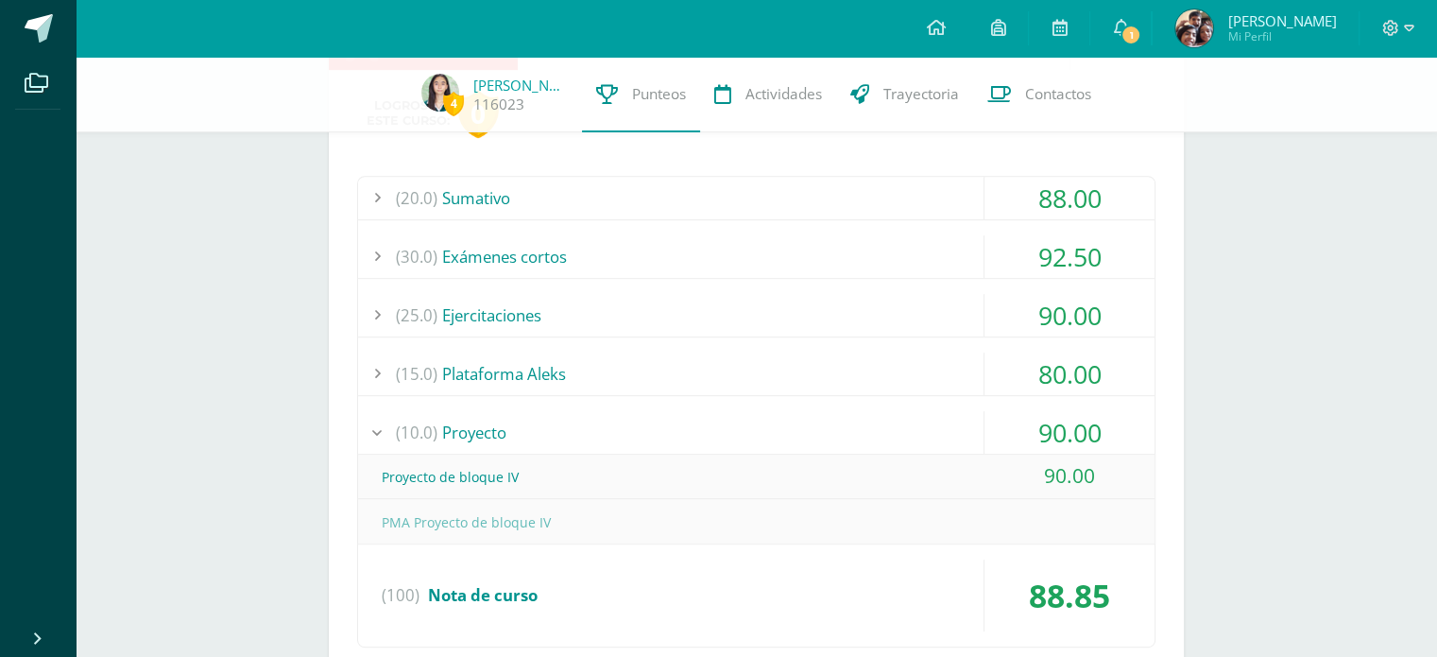
click at [593, 414] on div "(10.0) Proyecto" at bounding box center [756, 432] width 797 height 43
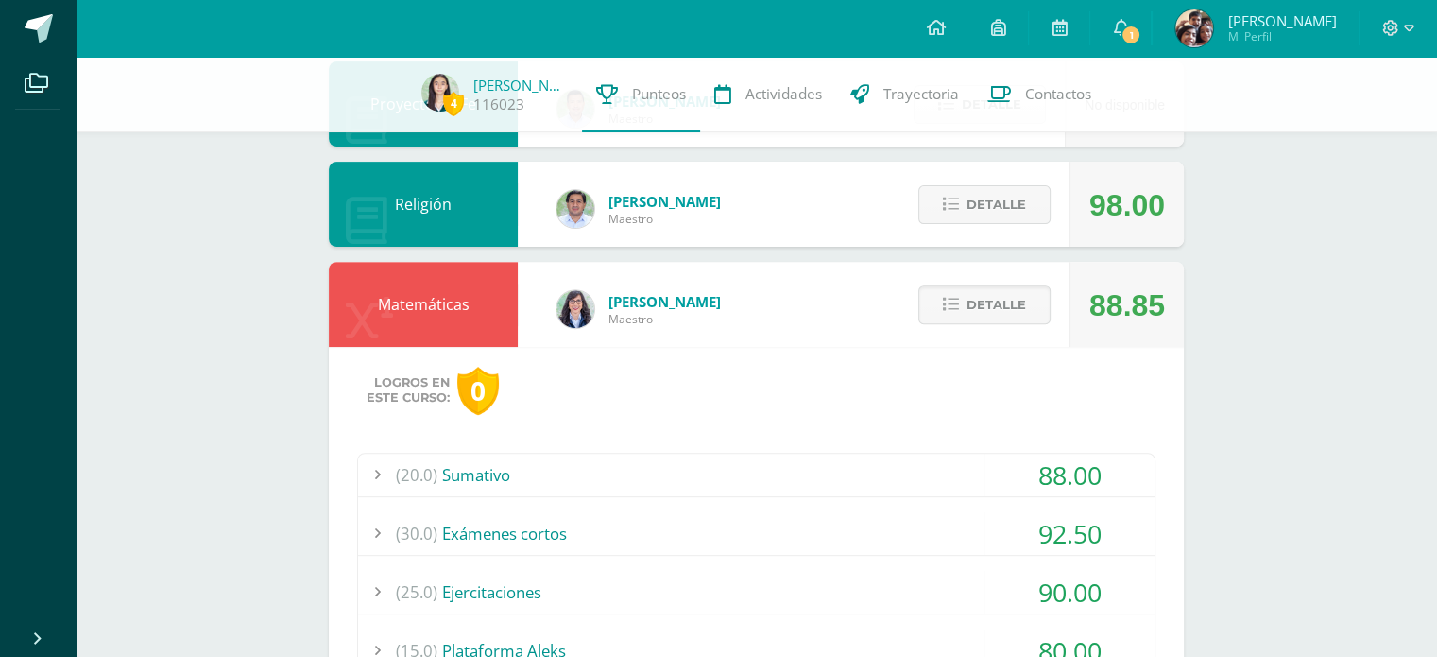
scroll to position [631, 0]
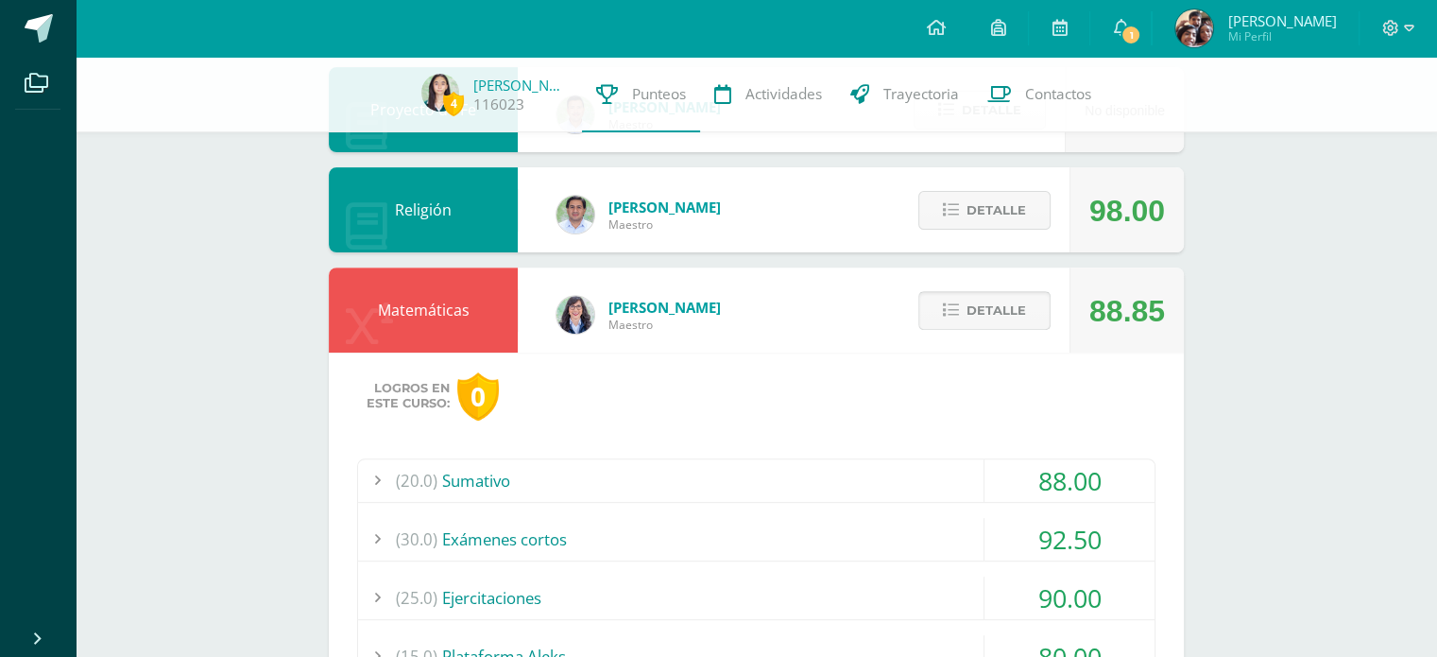
click at [940, 318] on button "Detalle" at bounding box center [985, 310] width 132 height 39
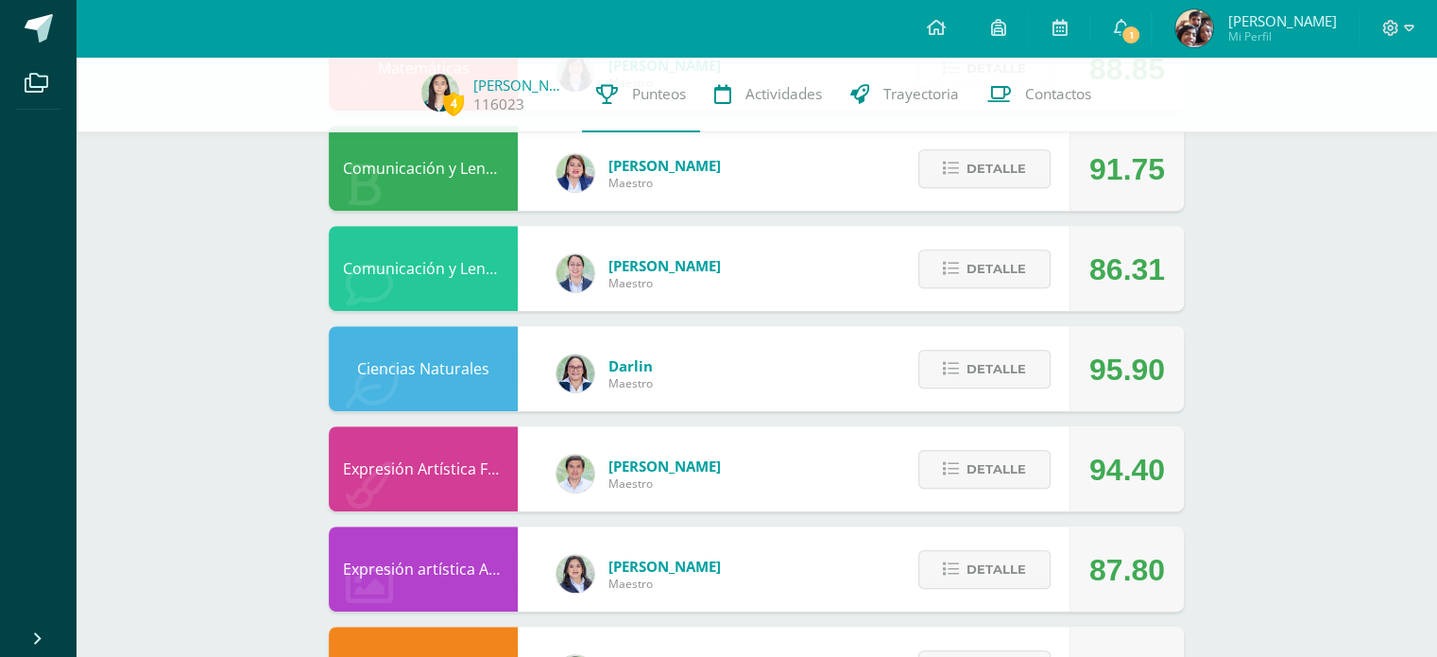
scroll to position [885, 0]
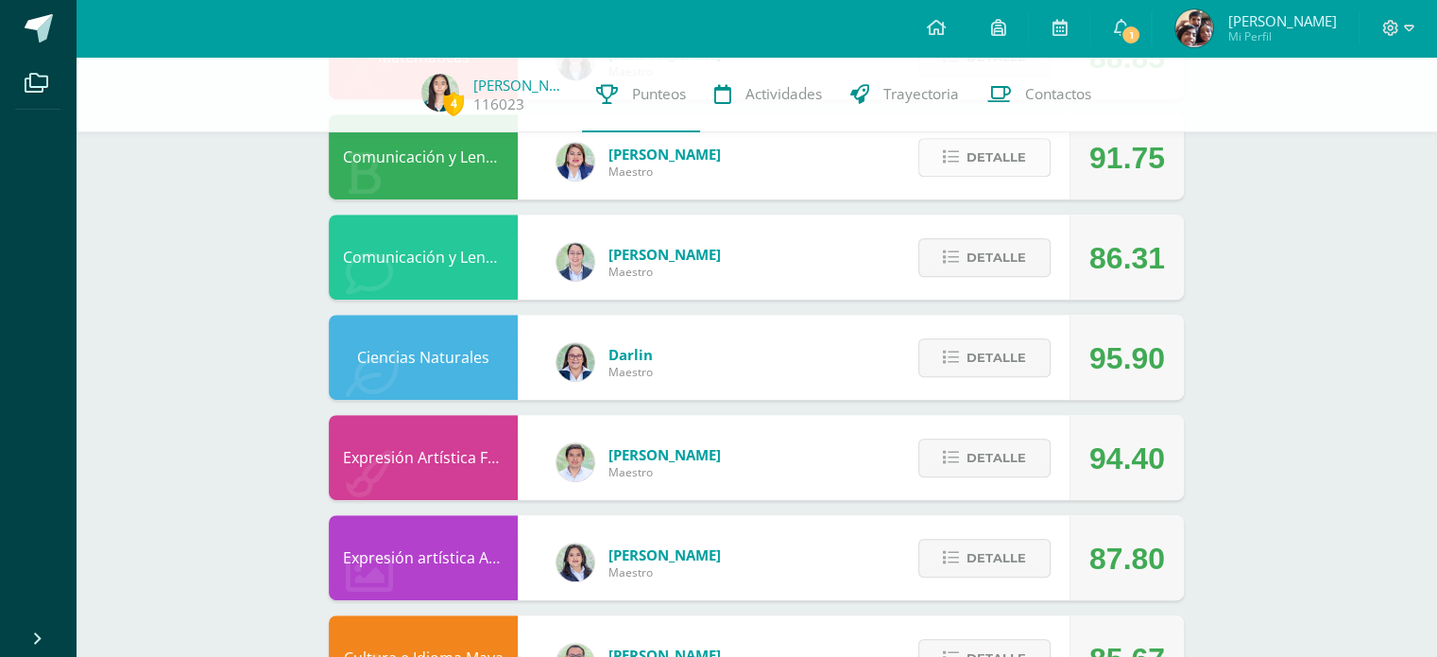
click at [956, 172] on button "Detalle" at bounding box center [985, 157] width 132 height 39
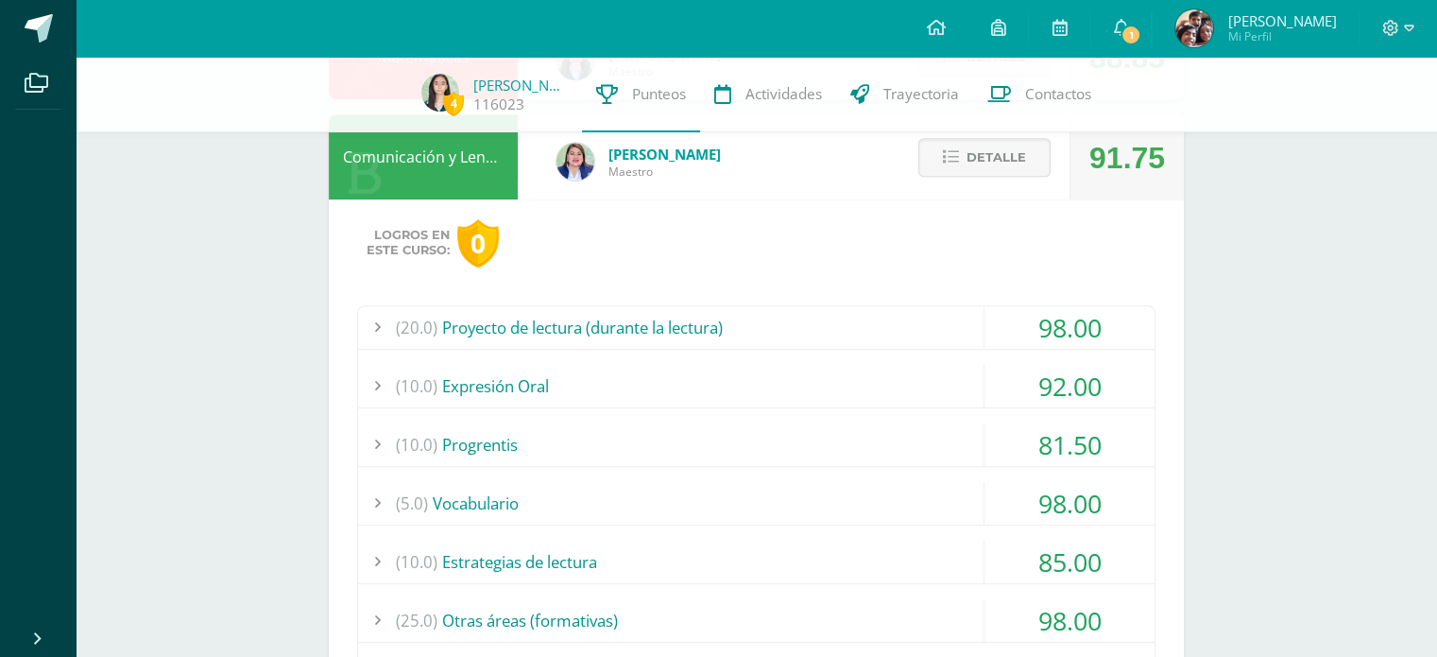
scroll to position [960, 0]
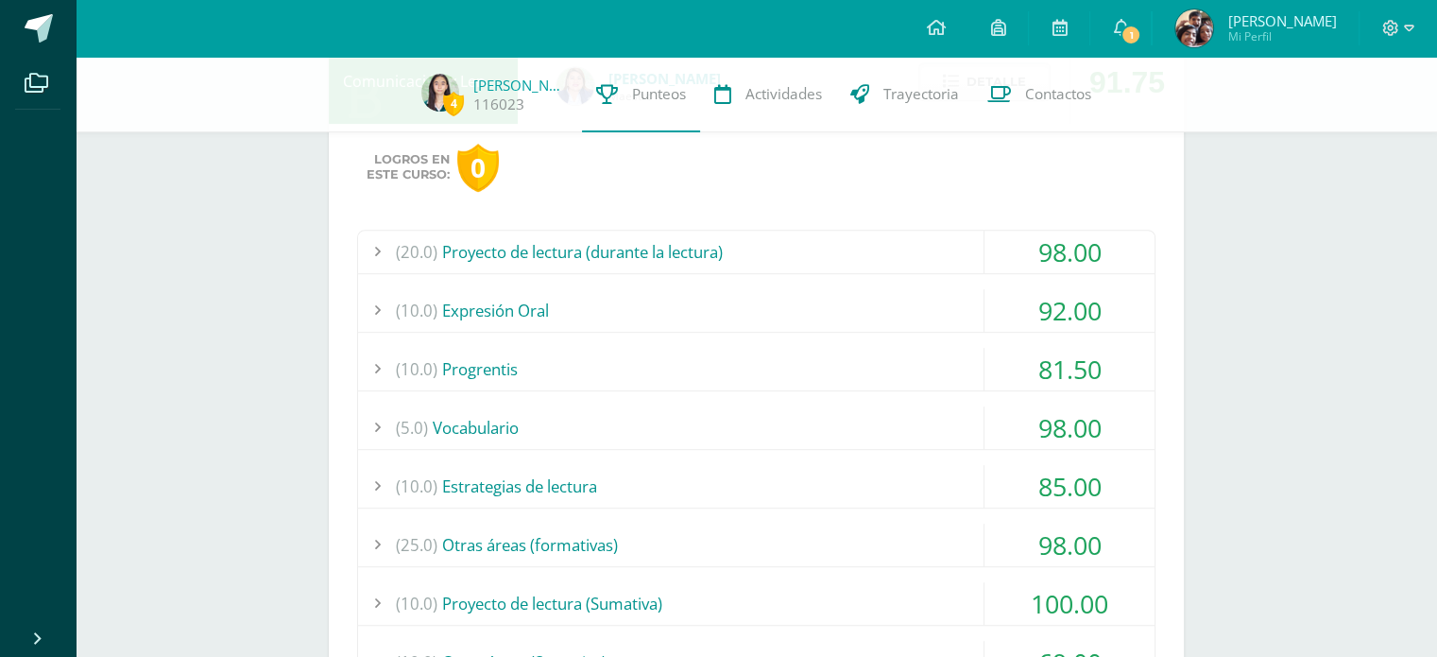
click at [658, 243] on div "(20.0) Proyecto de lectura (durante la lectura)" at bounding box center [756, 252] width 797 height 43
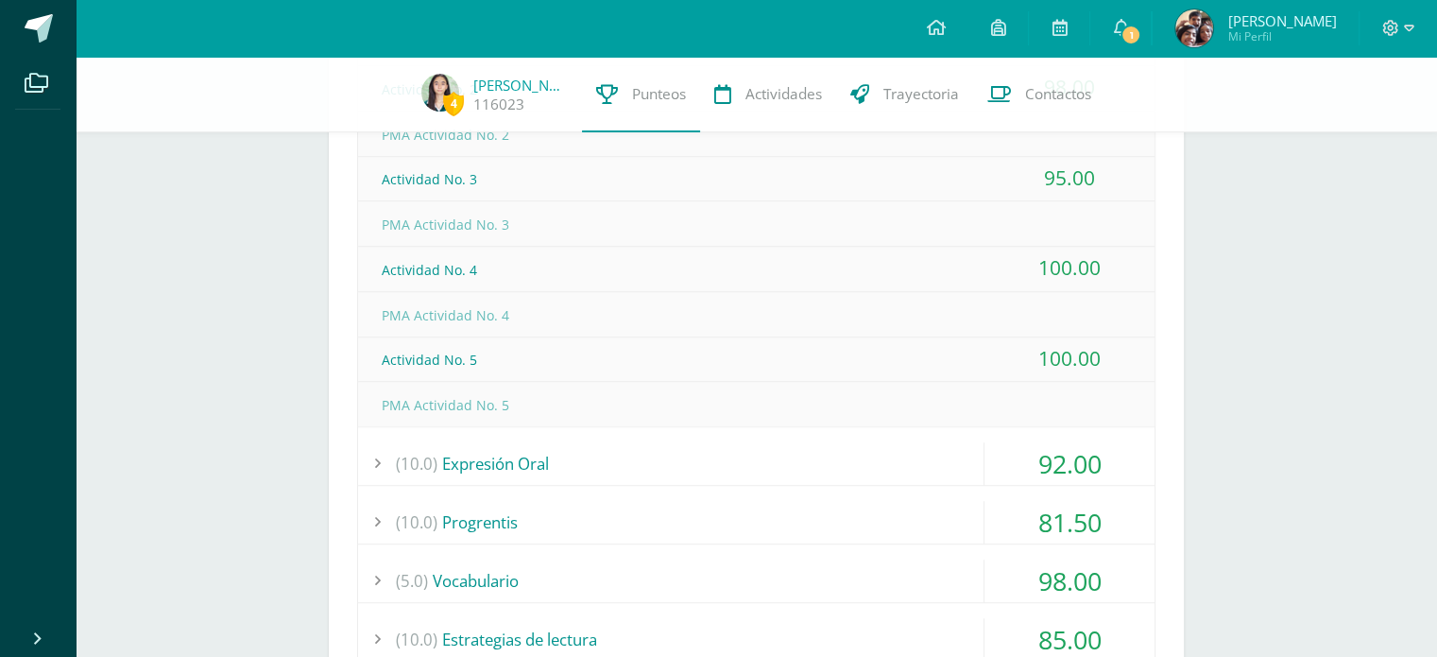
scroll to position [1259, 0]
click at [576, 455] on div "(10.0) Expresión Oral" at bounding box center [756, 462] width 797 height 43
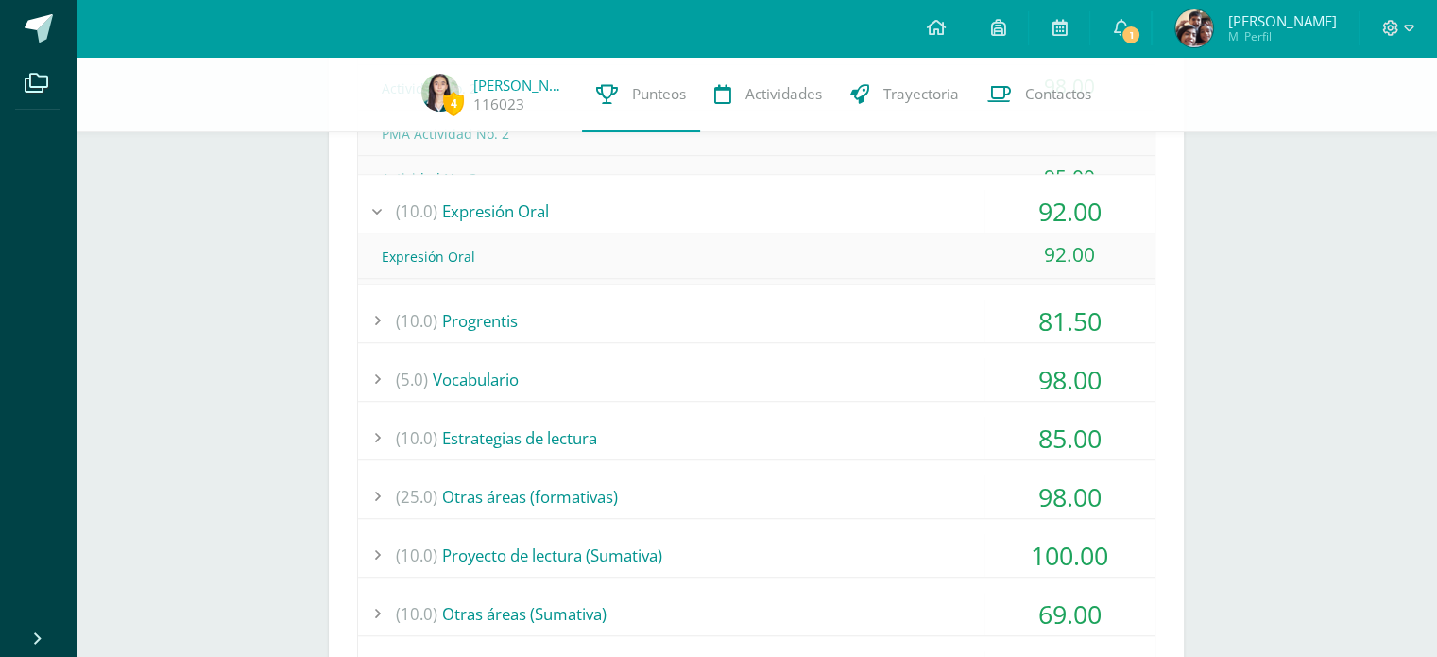
scroll to position [1255, 0]
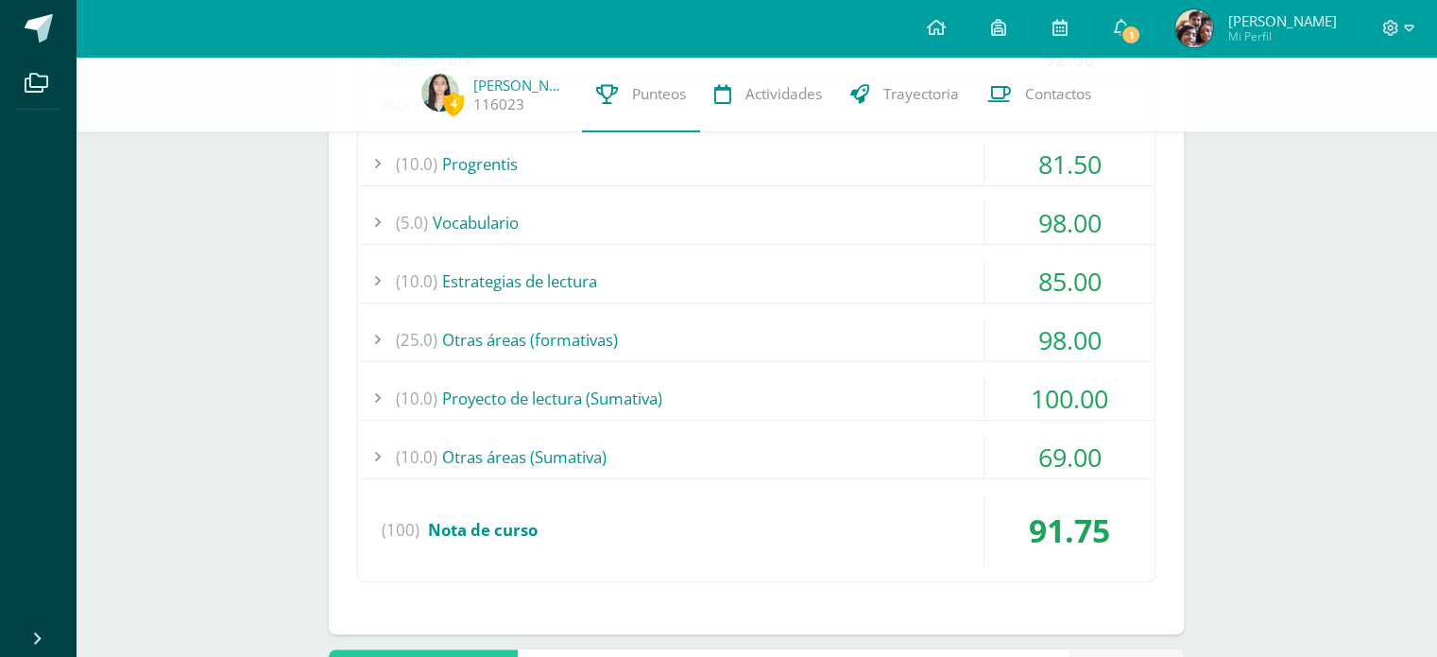
click at [651, 224] on div "(5.0) Vocabulario" at bounding box center [756, 222] width 797 height 43
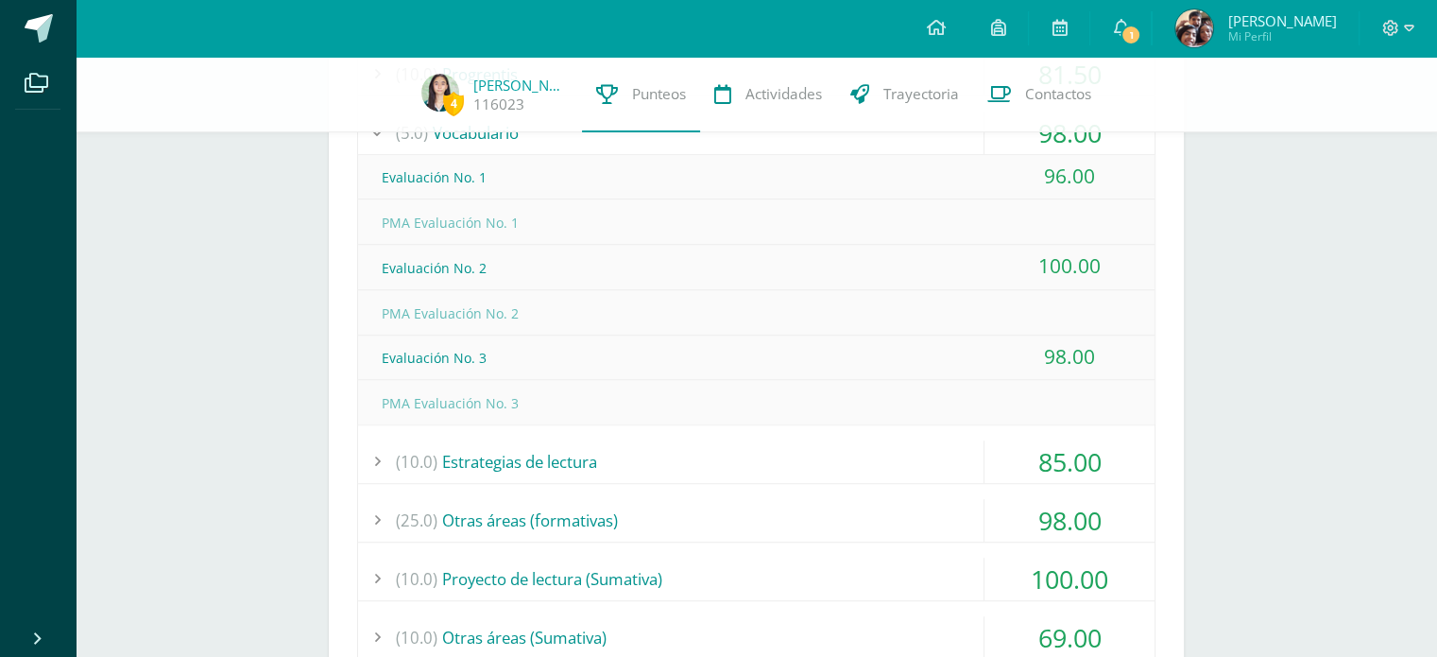
click at [647, 148] on div "(5.0) Vocabulario" at bounding box center [756, 133] width 797 height 43
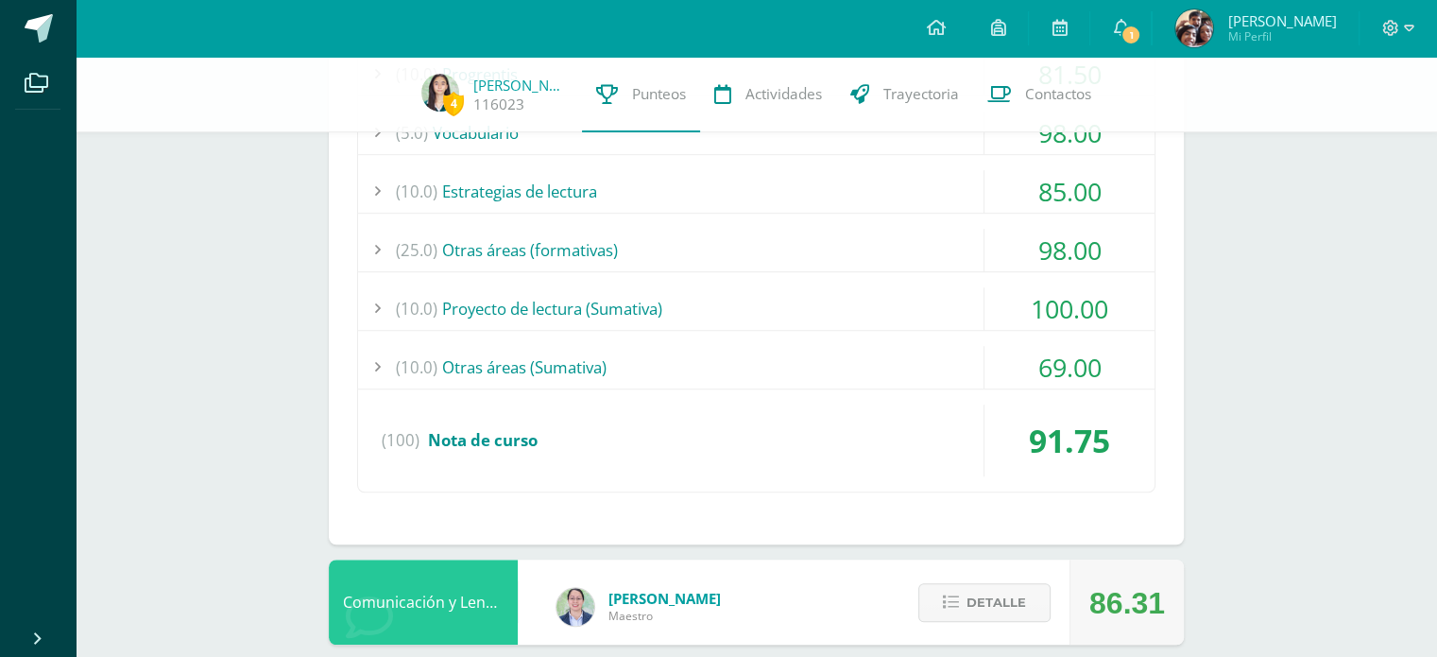
click at [645, 329] on div "(20.0) Proyecto de lectura (durante la lectura) 98.00 Actividad No. 1 97.00" at bounding box center [756, 214] width 799 height 558
click at [621, 351] on div "(10.0) Otras áreas ([GEOGRAPHIC_DATA])" at bounding box center [756, 367] width 797 height 43
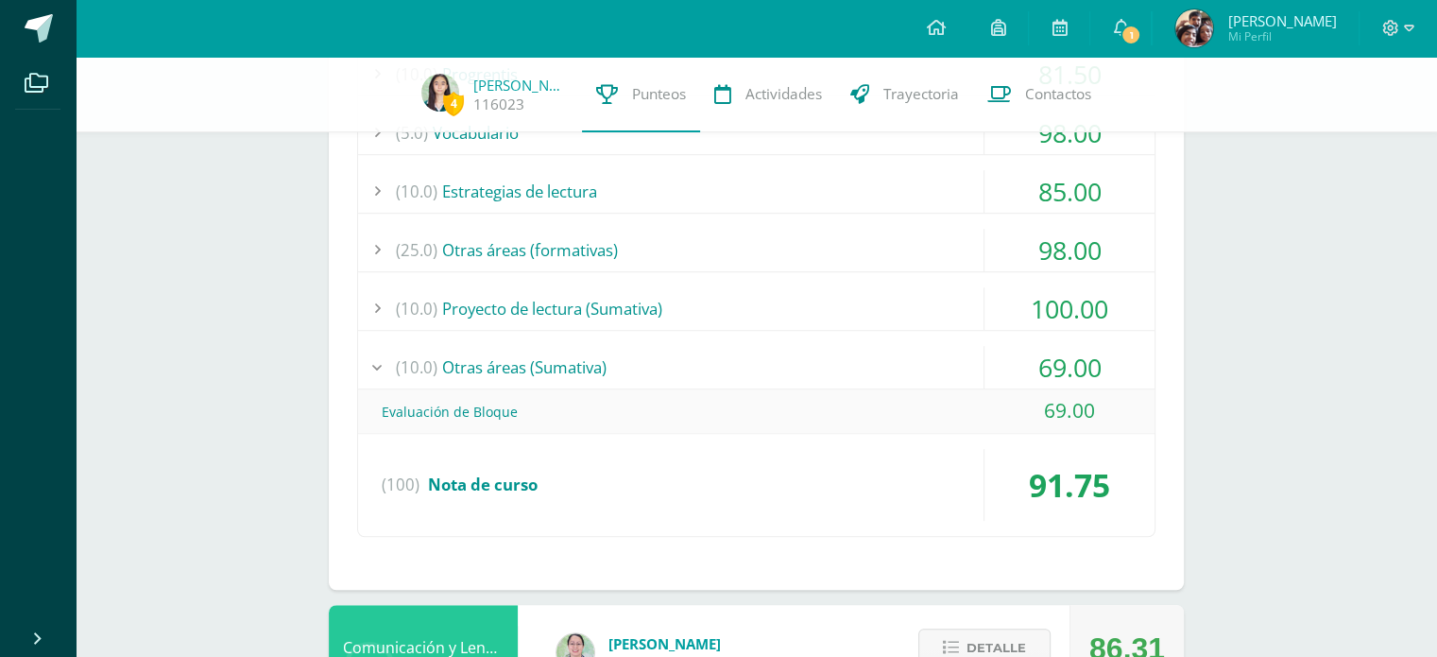
click at [621, 351] on div "(10.0) Otras áreas ([GEOGRAPHIC_DATA])" at bounding box center [756, 367] width 797 height 43
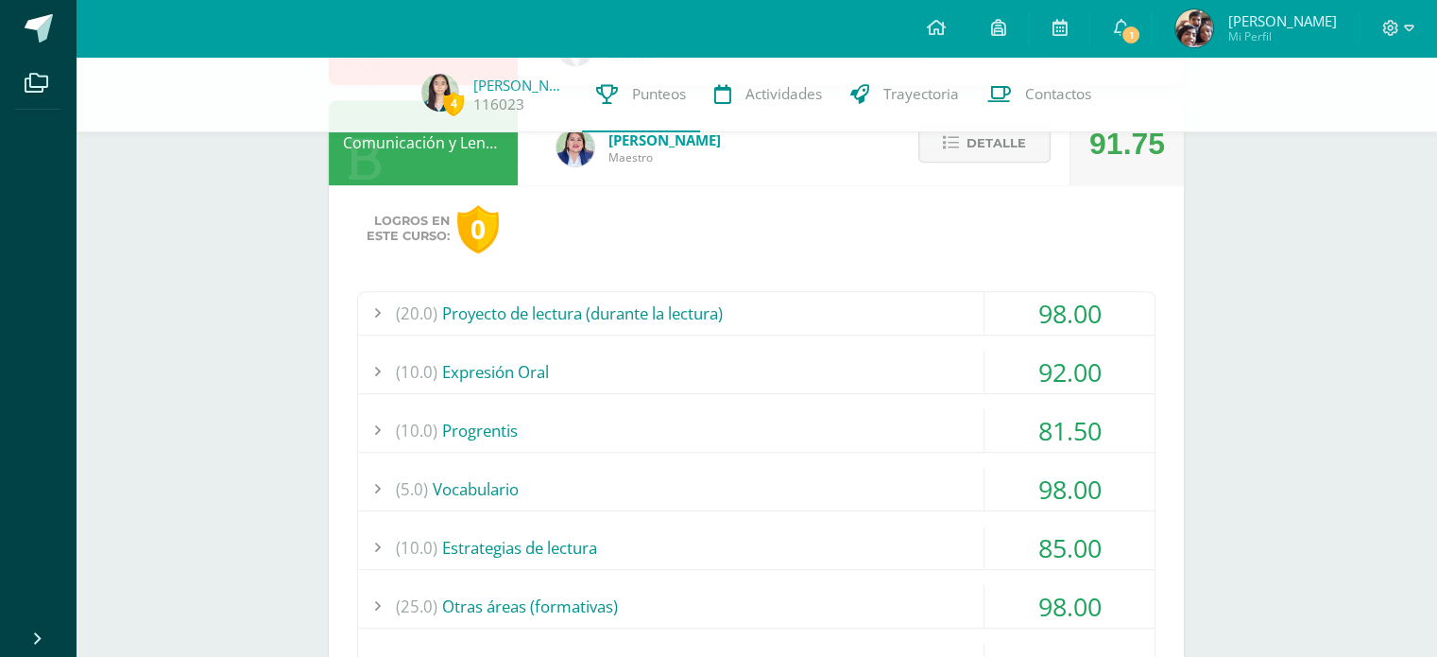
scroll to position [891, 0]
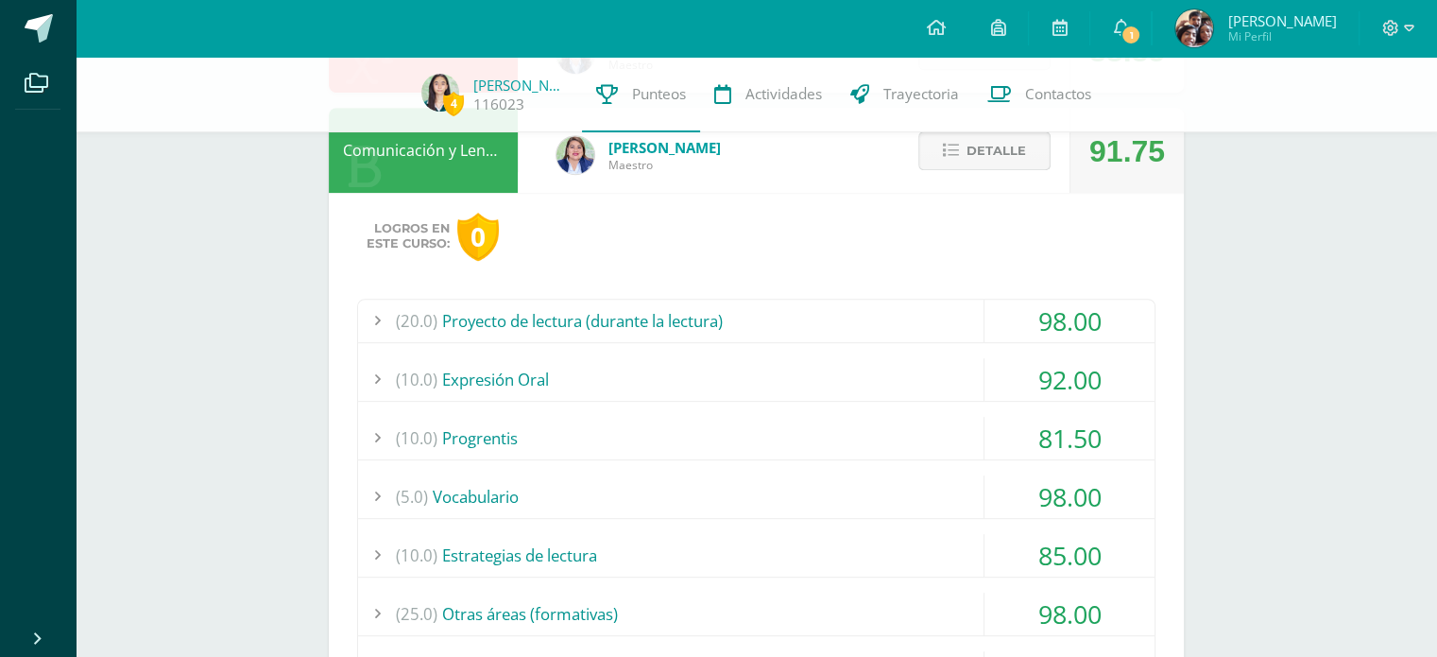
click at [948, 158] on icon at bounding box center [951, 151] width 16 height 16
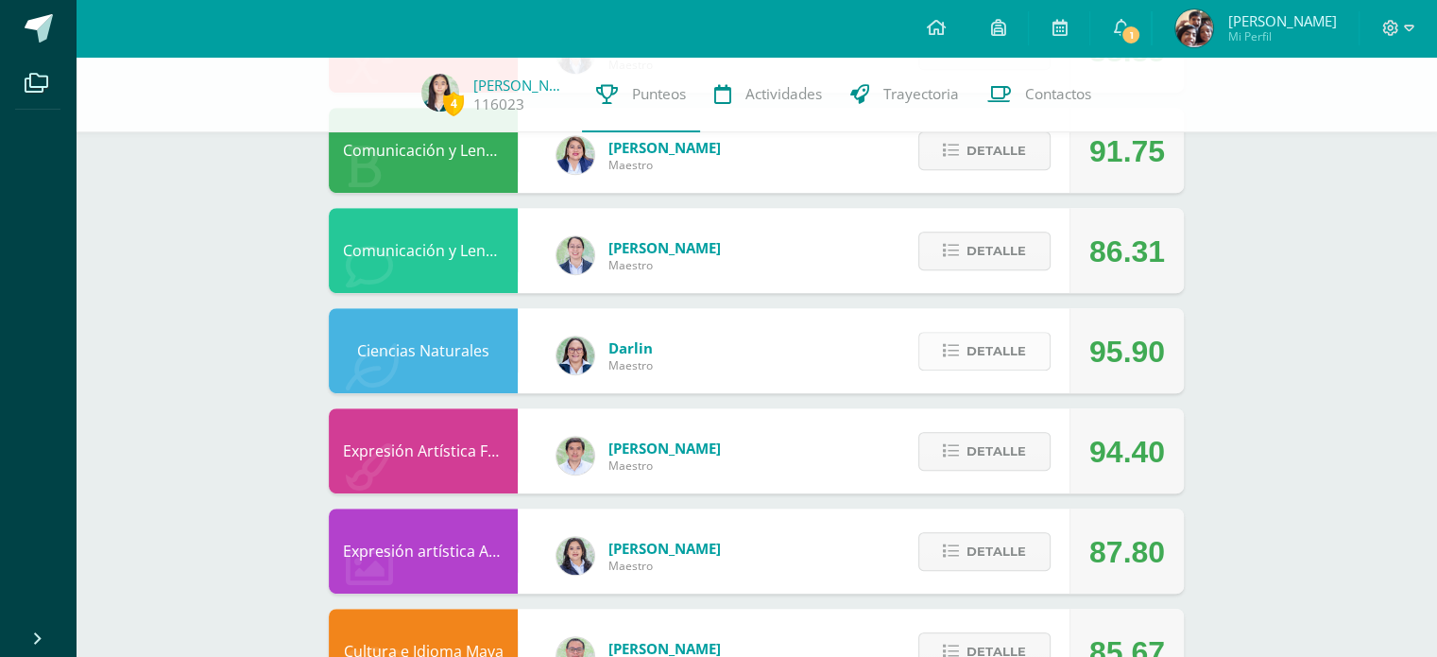
click at [996, 364] on span "Detalle" at bounding box center [997, 351] width 60 height 35
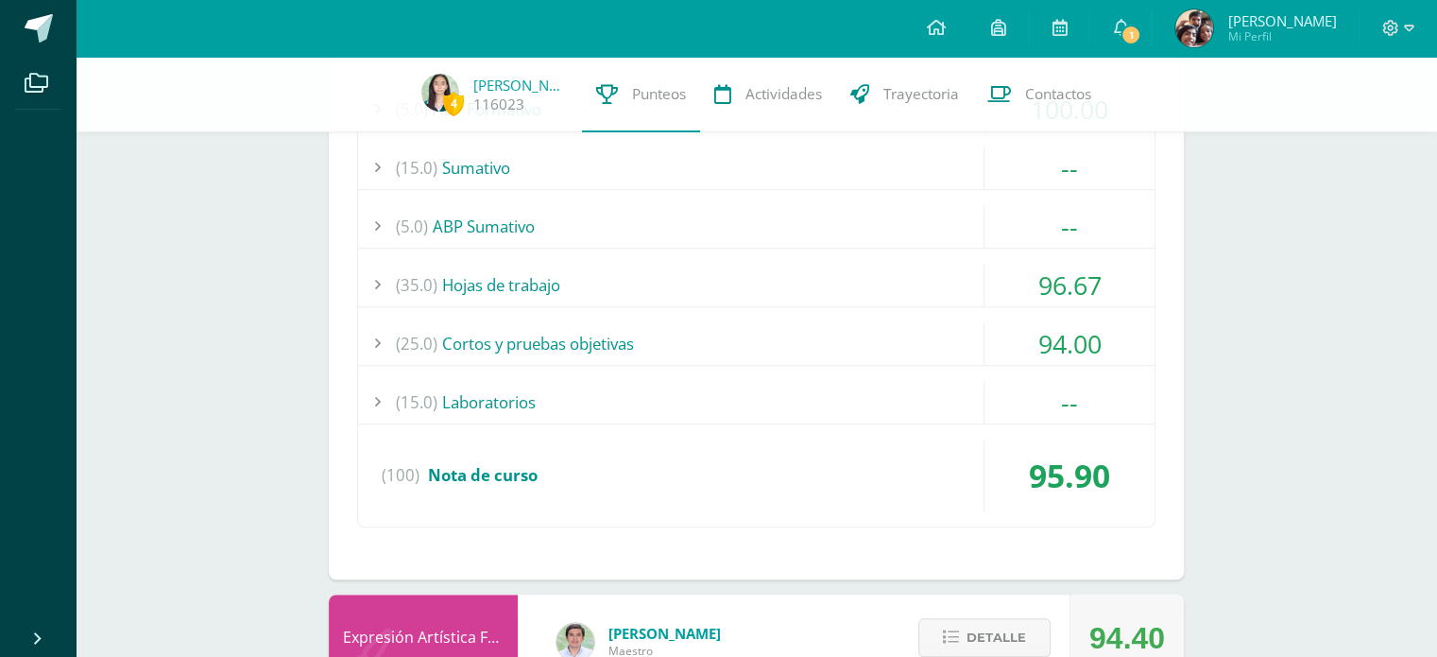
scroll to position [1302, 0]
click at [824, 405] on div "(15.0) Laboratorios" at bounding box center [756, 403] width 797 height 43
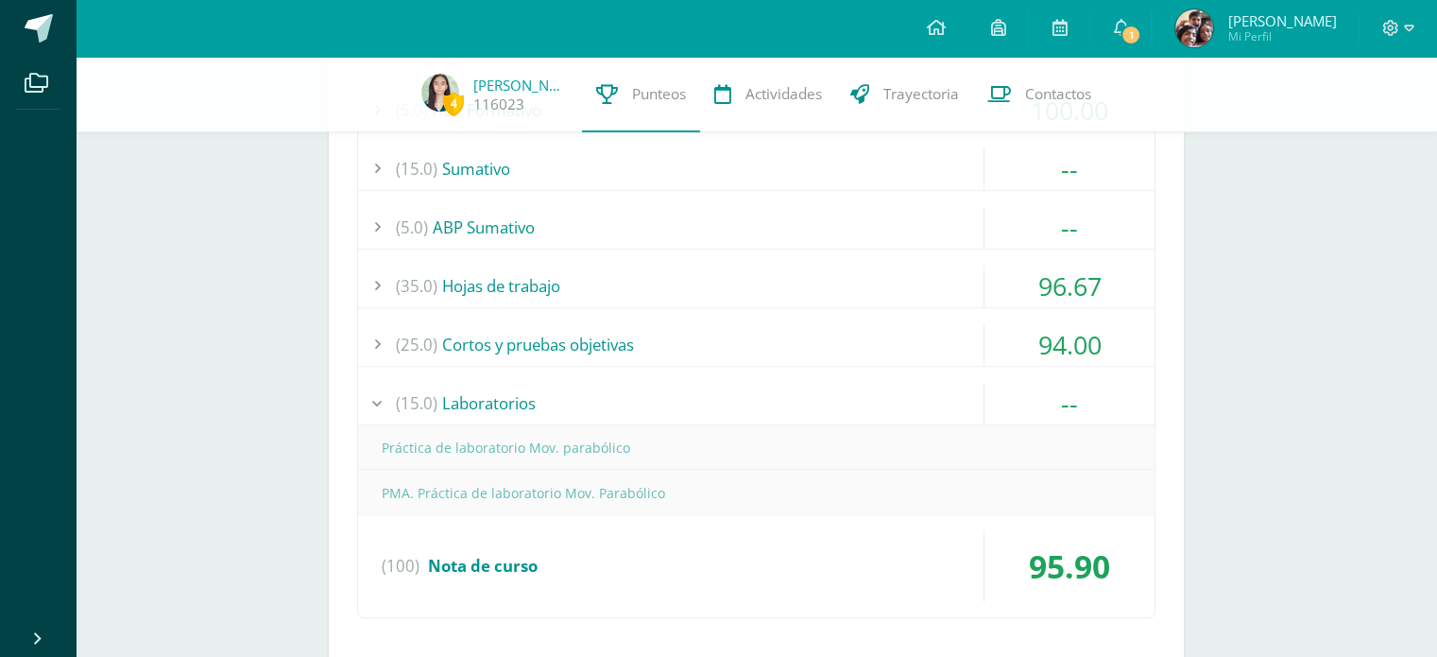
click at [824, 405] on div "(15.0) Laboratorios" at bounding box center [756, 403] width 797 height 43
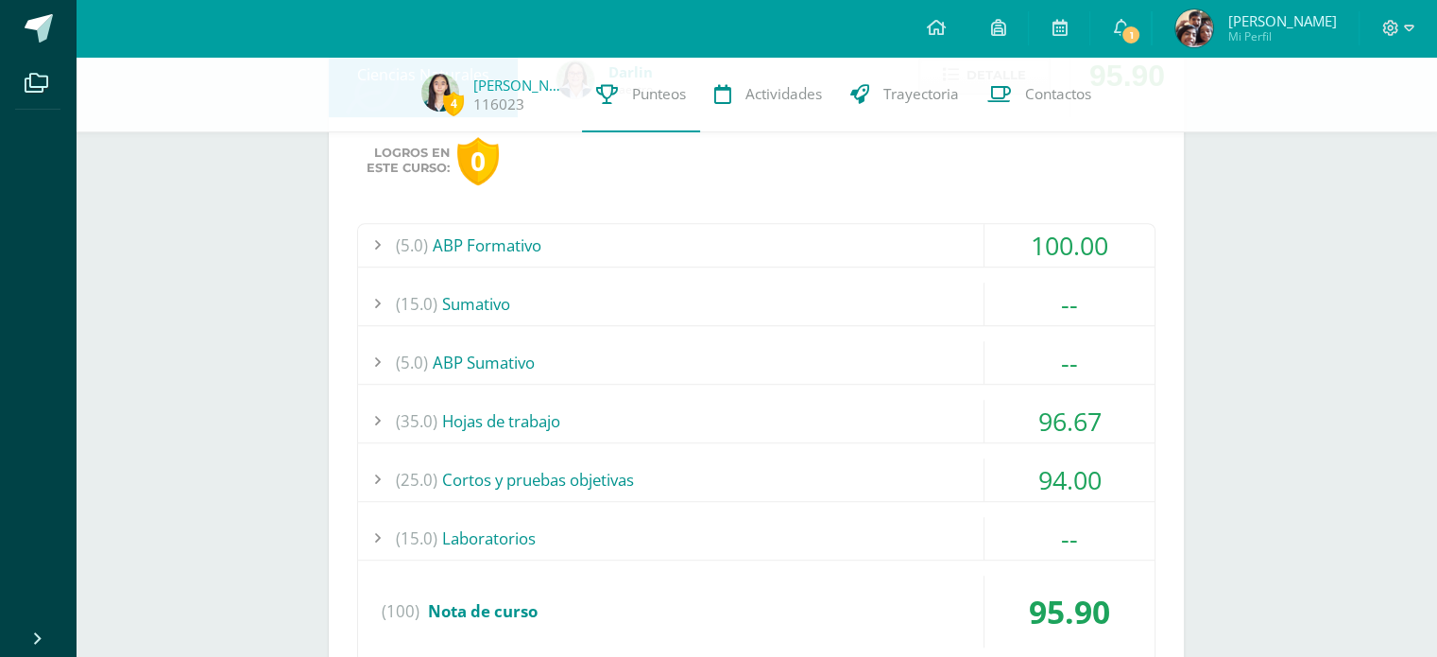
scroll to position [1162, 0]
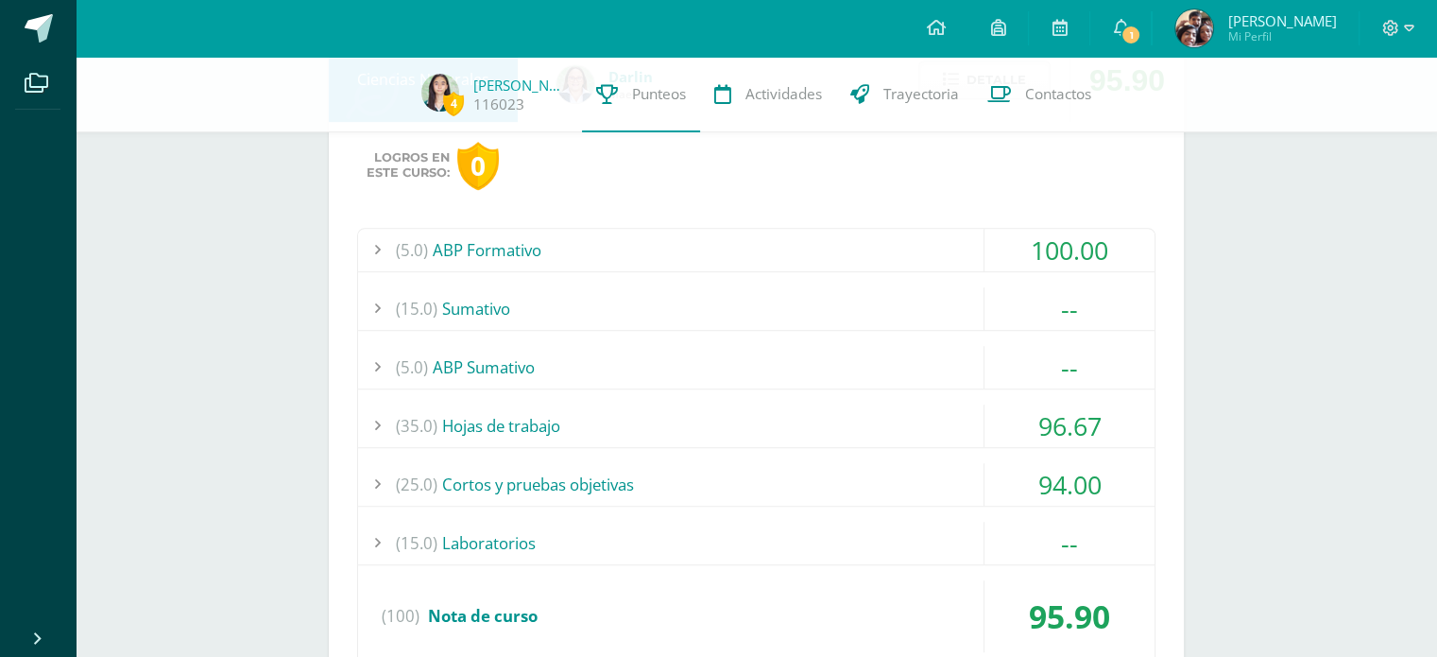
click at [741, 306] on div "(15.0) [GEOGRAPHIC_DATA]" at bounding box center [756, 308] width 797 height 43
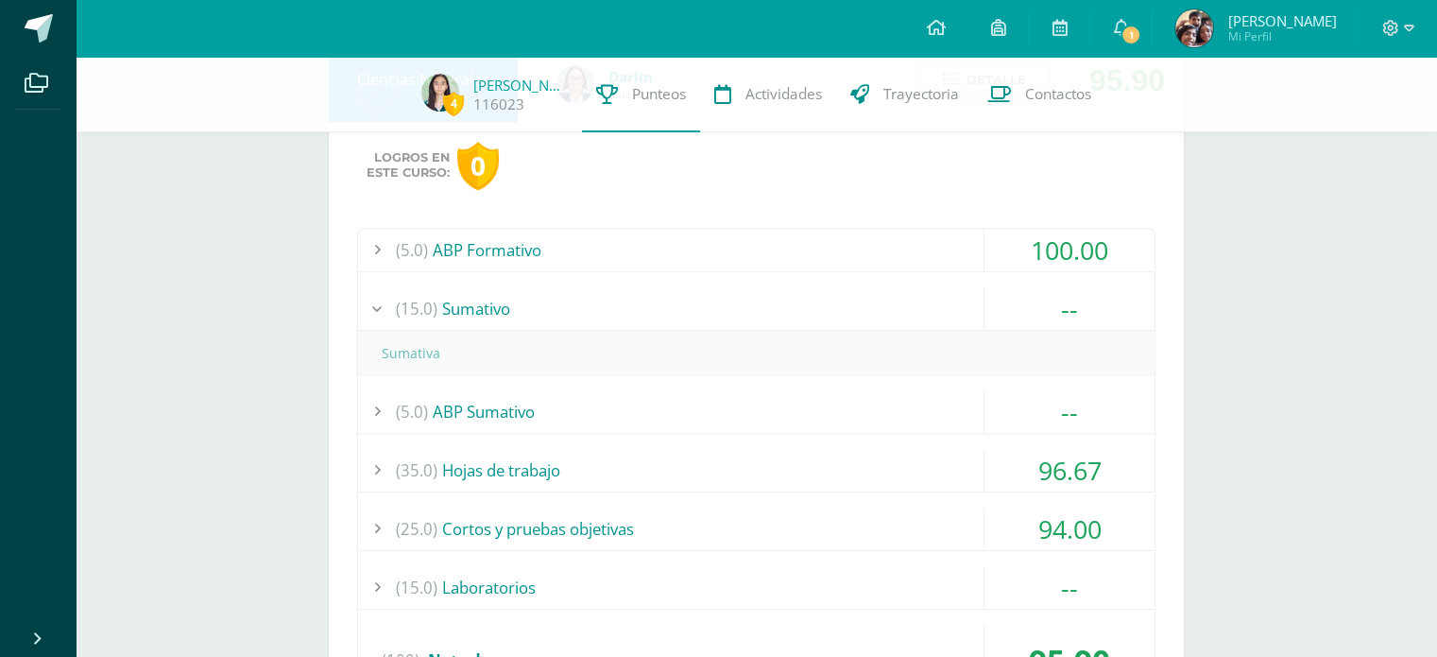
click at [741, 306] on div "(15.0) [GEOGRAPHIC_DATA]" at bounding box center [756, 308] width 797 height 43
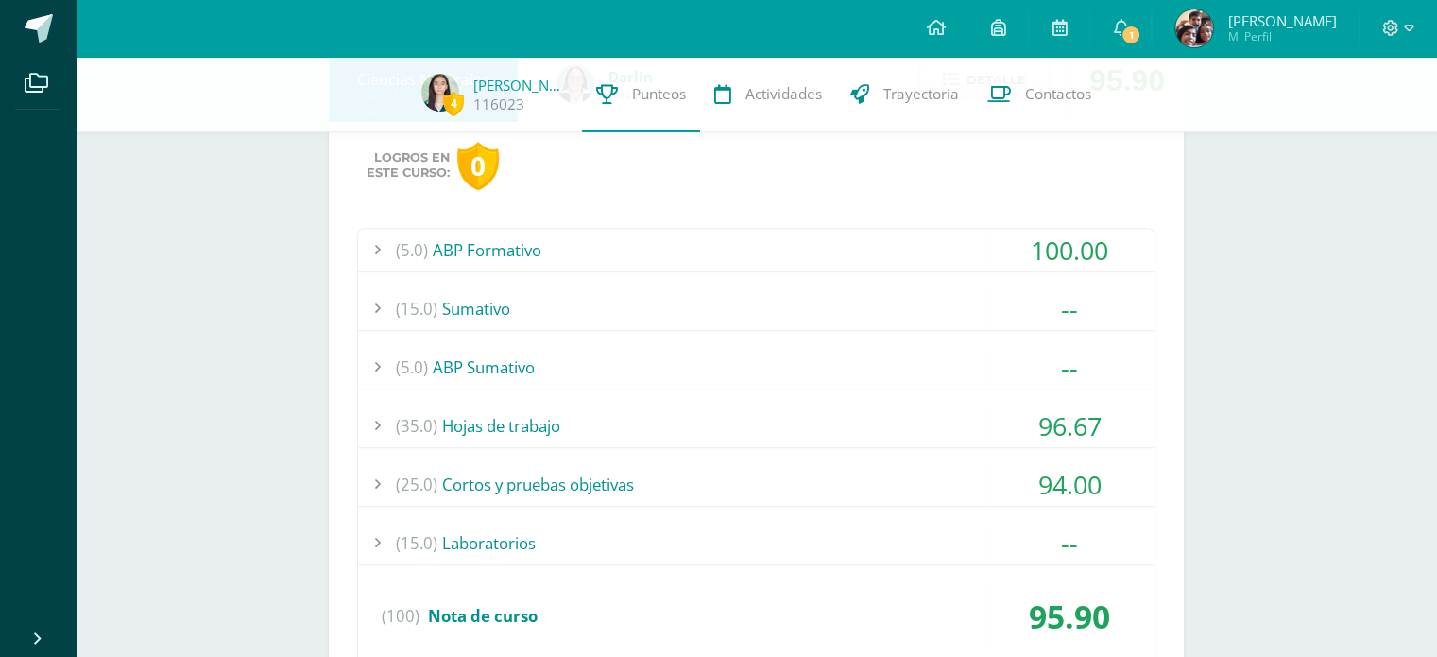
click at [646, 365] on div "(5.0) ABP Sumativo" at bounding box center [756, 367] width 797 height 43
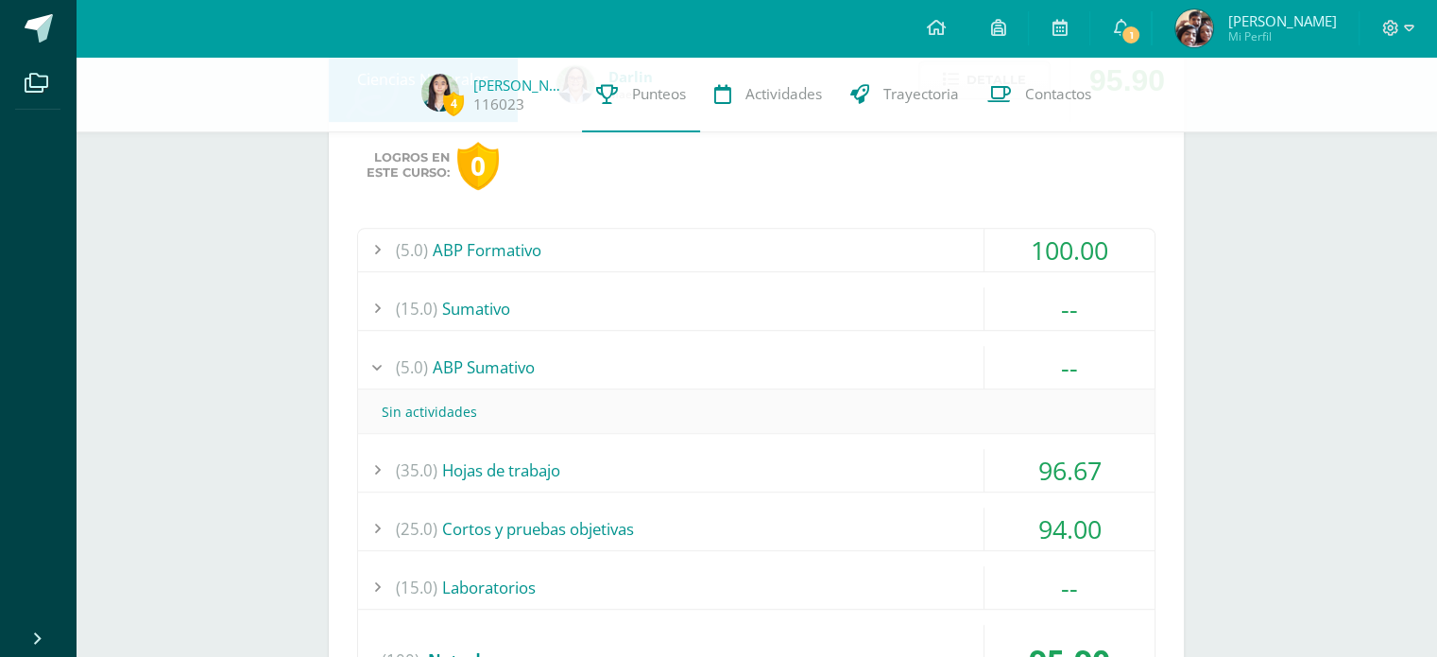
click at [646, 365] on div "(5.0) ABP Sumativo" at bounding box center [756, 367] width 797 height 43
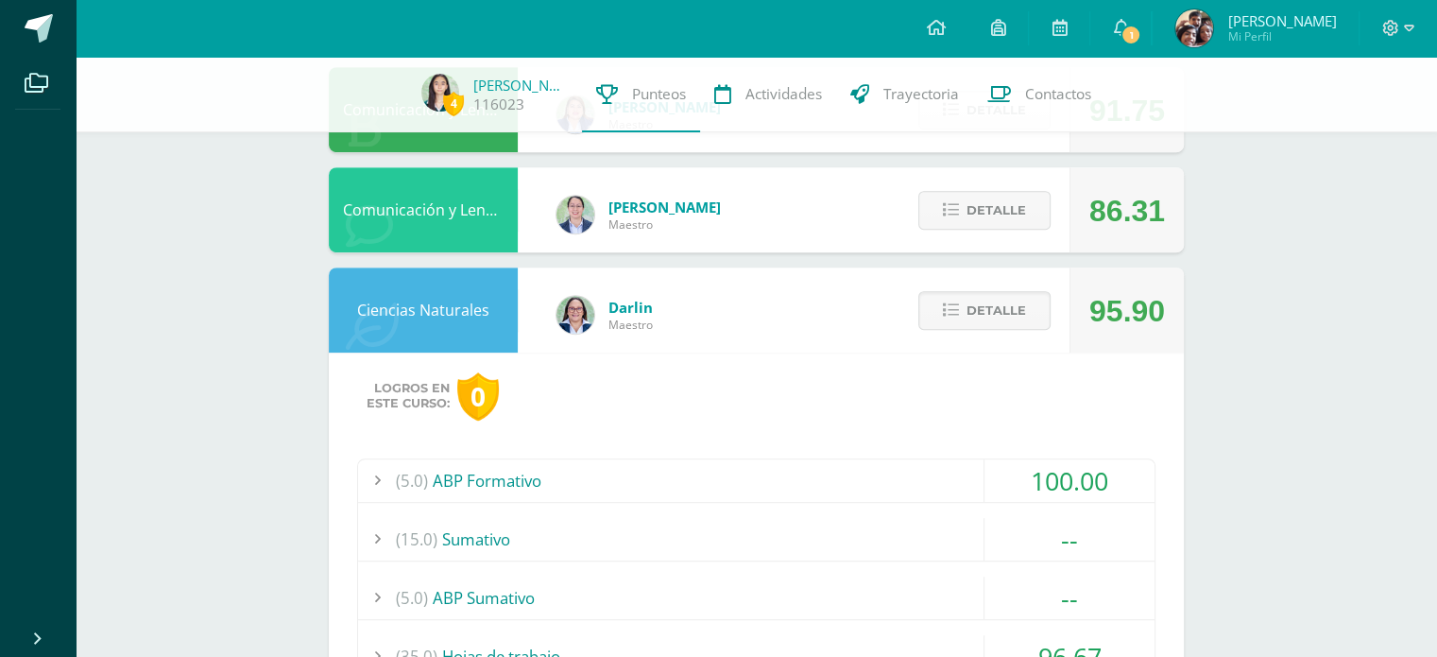
scroll to position [919, 0]
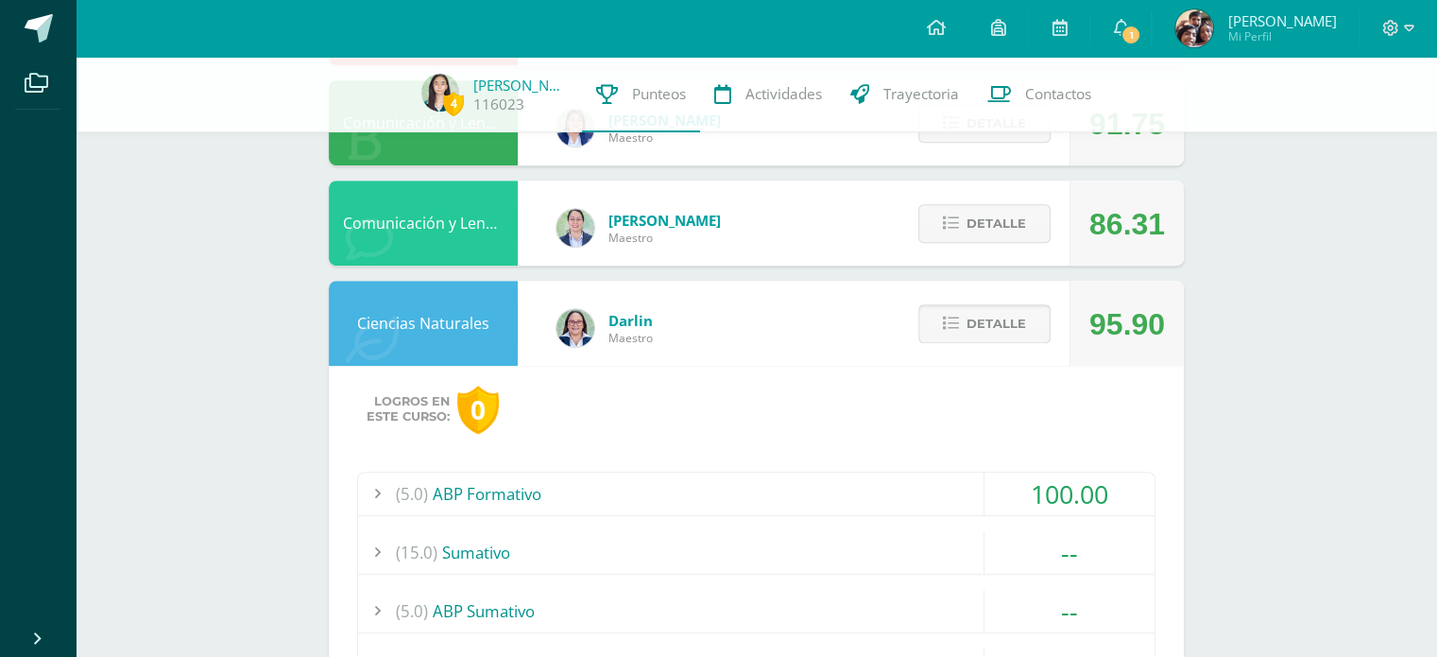
click at [967, 313] on button "Detalle" at bounding box center [985, 323] width 132 height 39
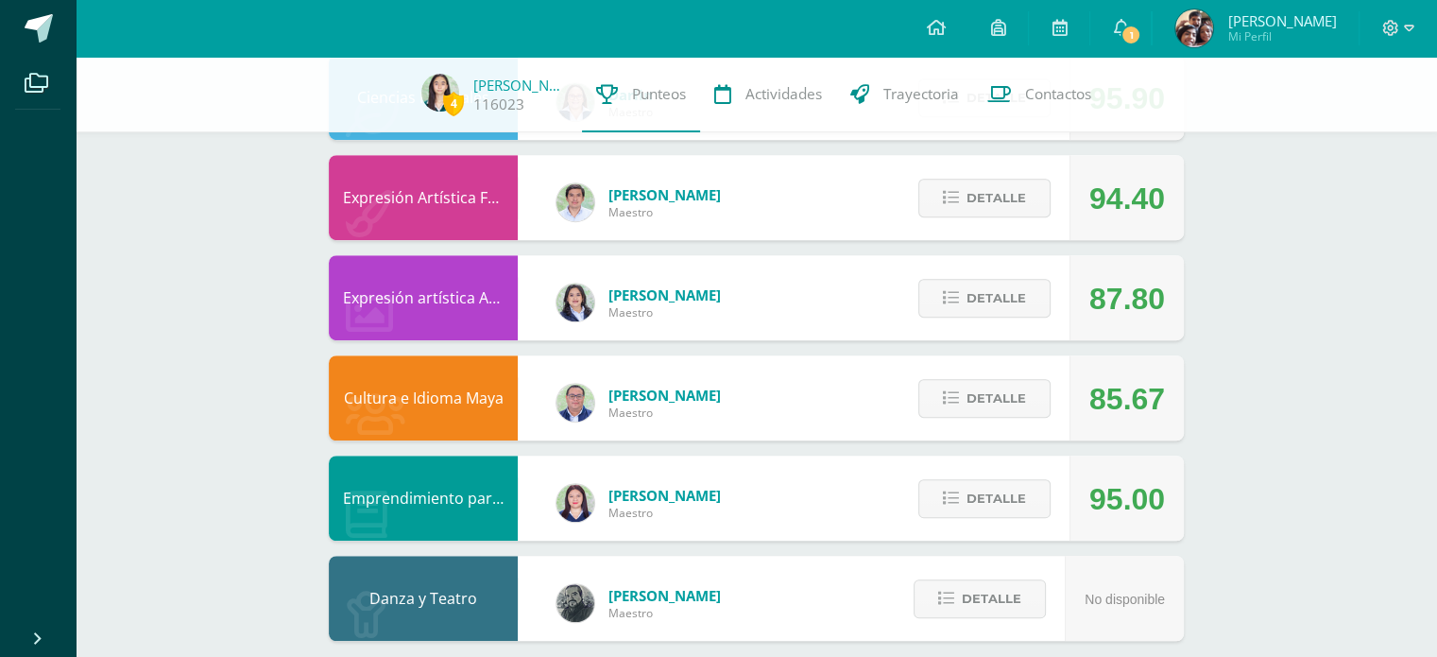
scroll to position [1166, 0]
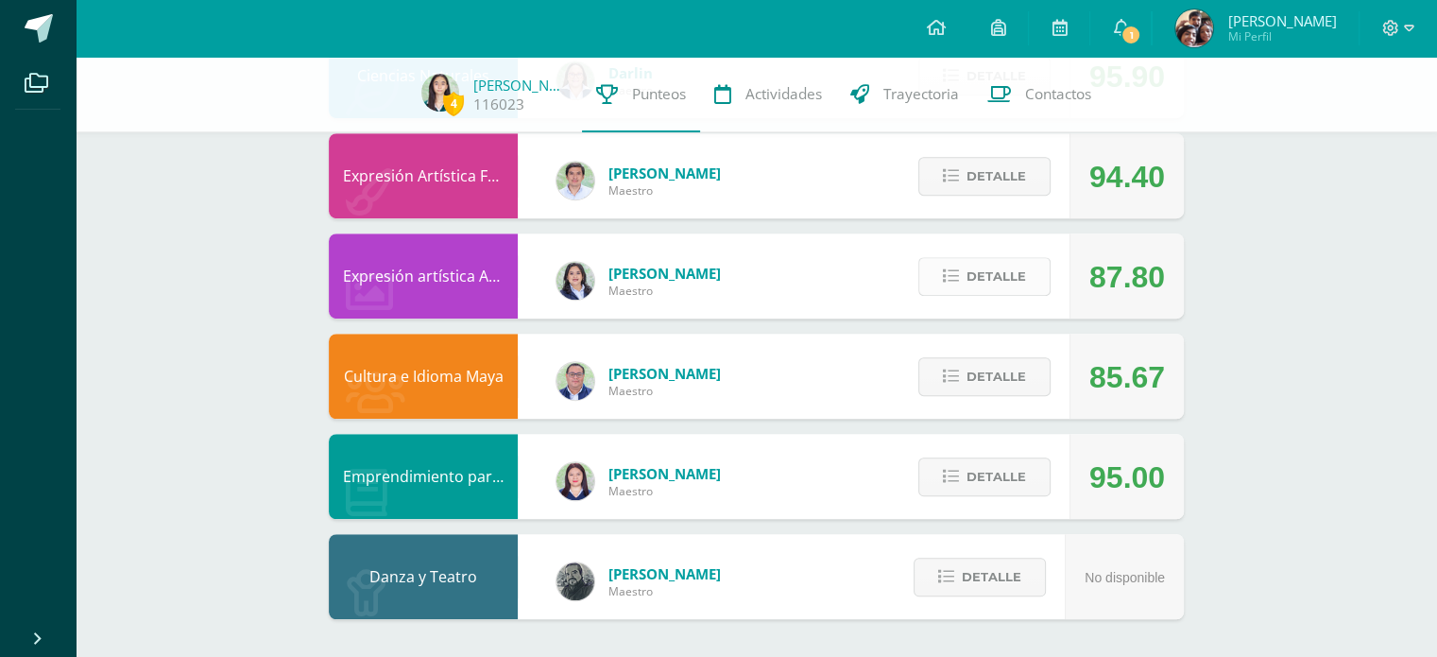
click at [1036, 288] on button "Detalle" at bounding box center [985, 276] width 132 height 39
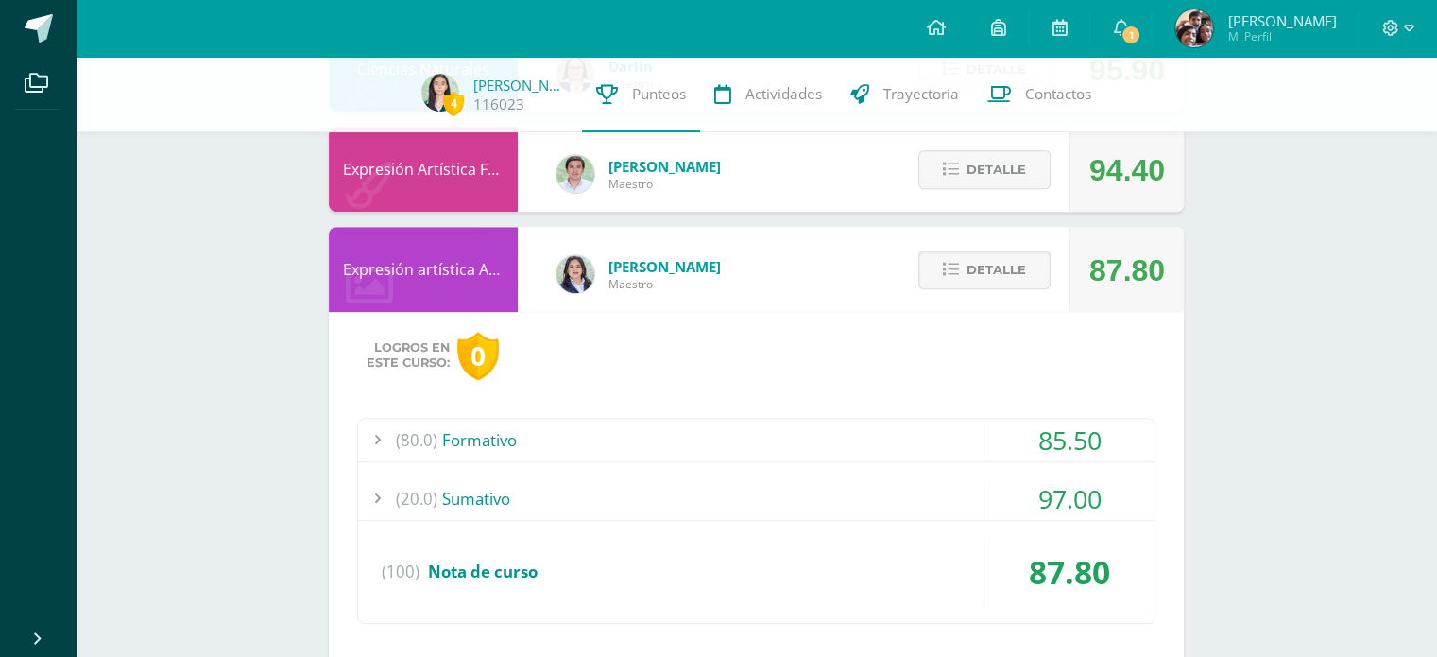
scroll to position [1177, 0]
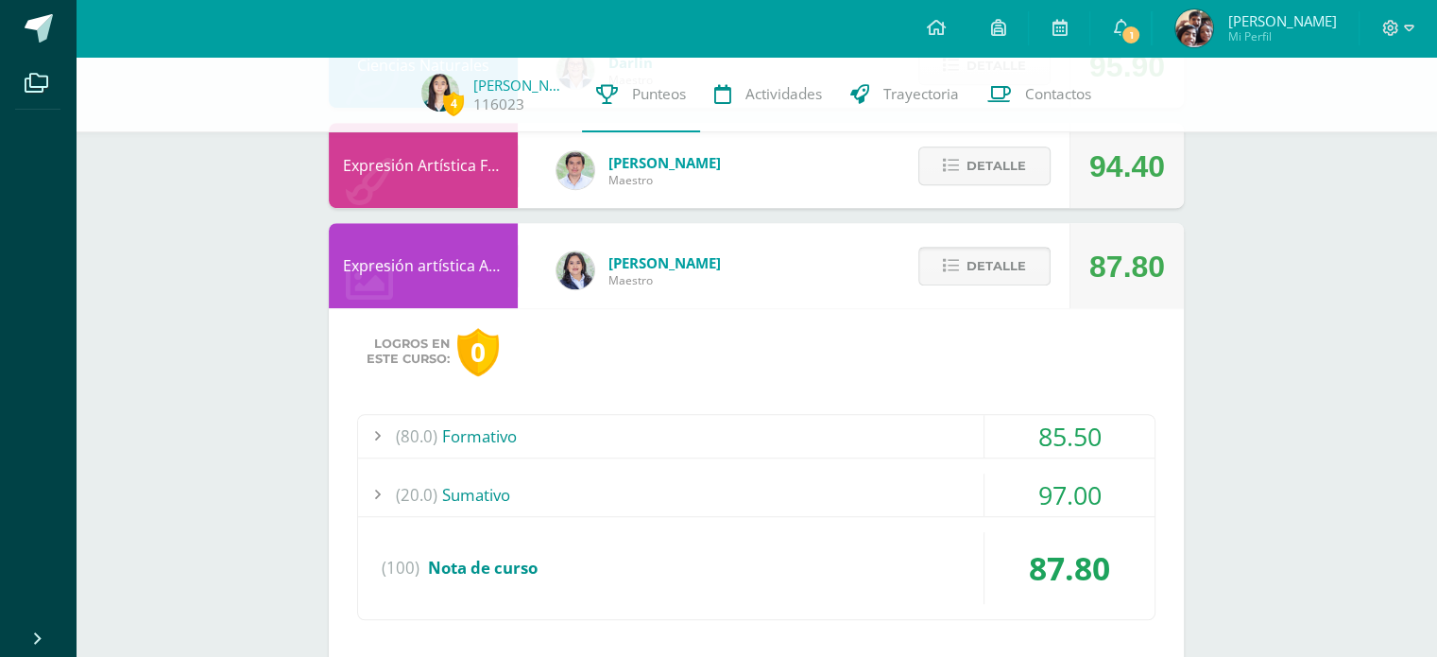
click at [969, 261] on span "Detalle" at bounding box center [997, 266] width 60 height 35
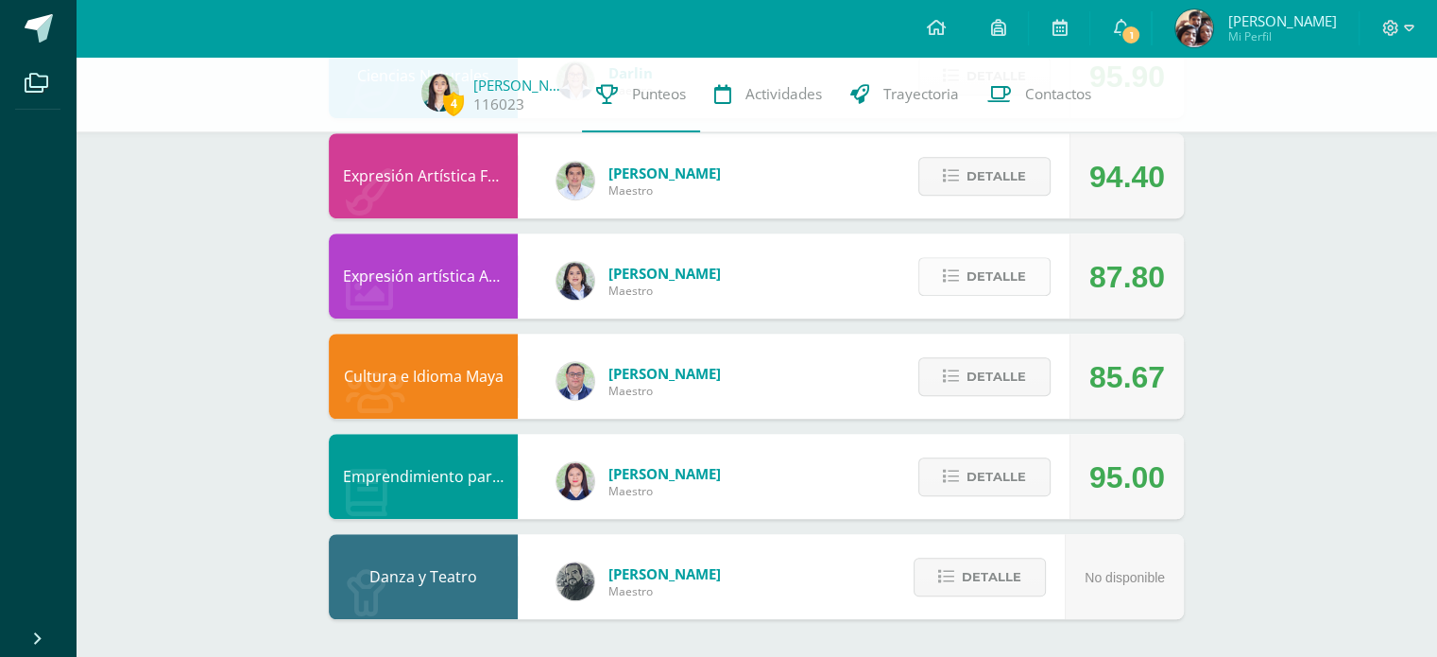
scroll to position [1166, 0]
